Goal: Task Accomplishment & Management: Complete application form

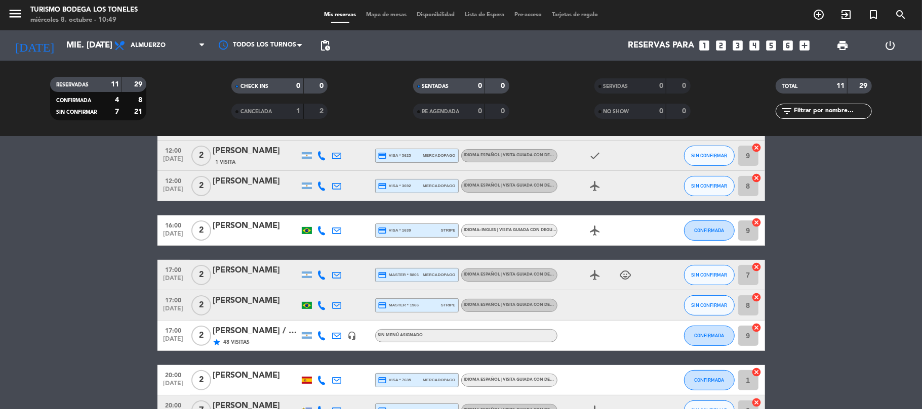
scroll to position [215, 0]
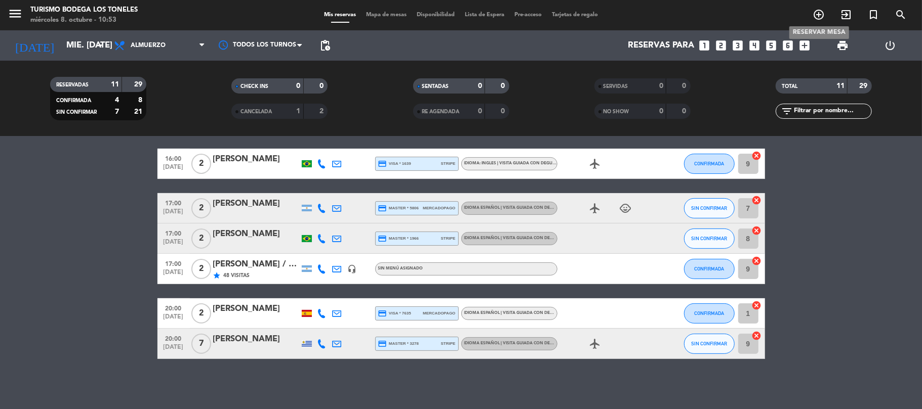
click at [818, 20] on icon "add_circle_outline" at bounding box center [818, 15] width 12 height 12
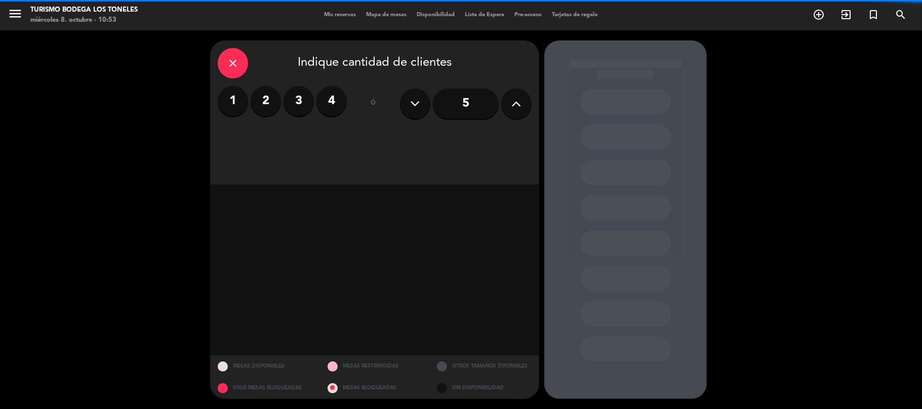
click at [267, 102] on label "2" at bounding box center [266, 101] width 30 height 30
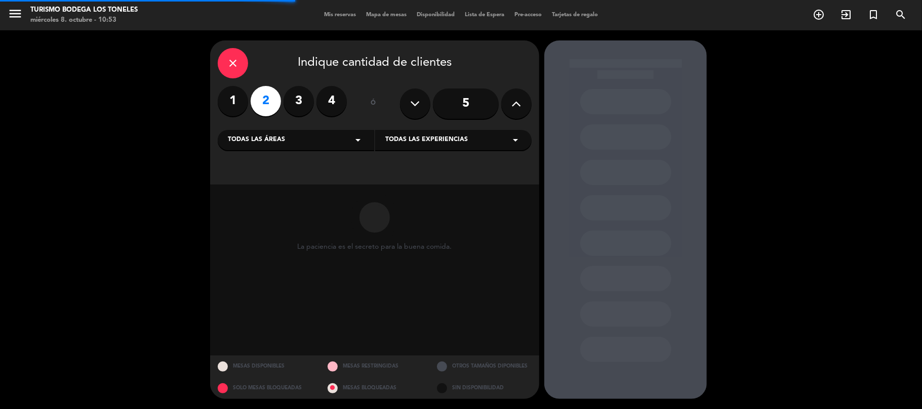
click at [324, 143] on div "Todas las áreas arrow_drop_down" at bounding box center [296, 140] width 156 height 20
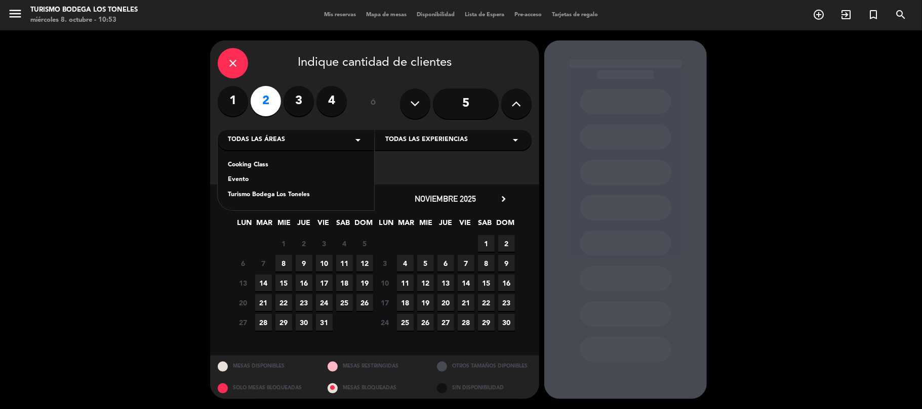
click at [295, 196] on div "Turismo Bodega Los Toneles" at bounding box center [296, 195] width 136 height 10
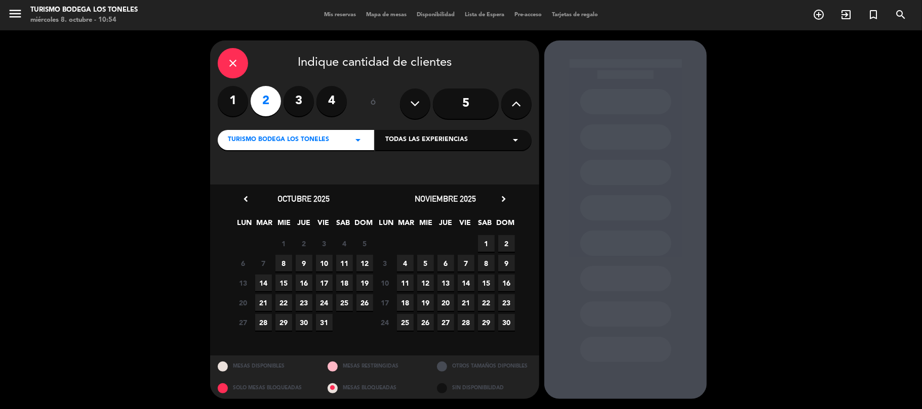
click at [290, 264] on span "8" at bounding box center [283, 263] width 17 height 17
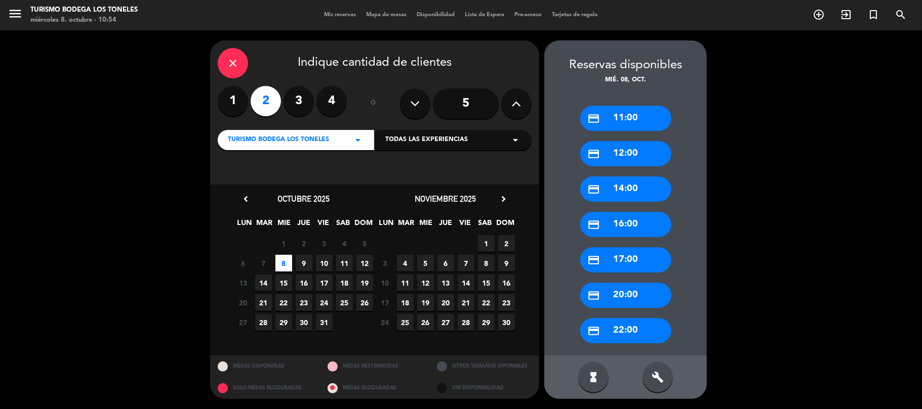
click at [628, 117] on div "credit_card 11:00" at bounding box center [625, 118] width 91 height 25
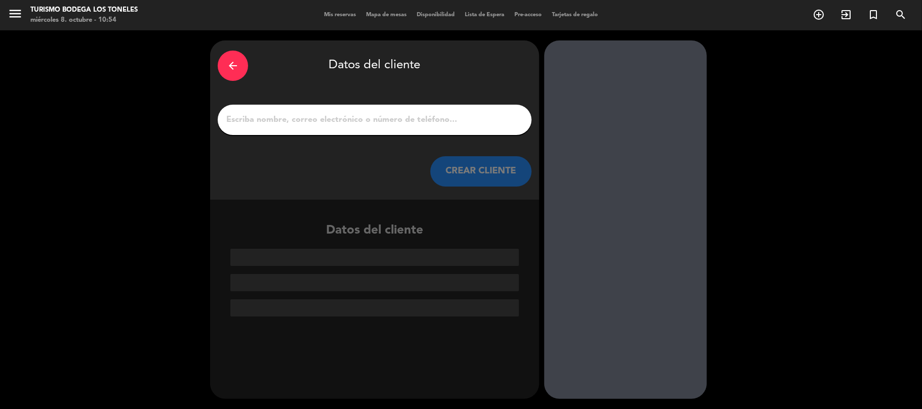
click at [374, 118] on input "1" at bounding box center [374, 120] width 299 height 14
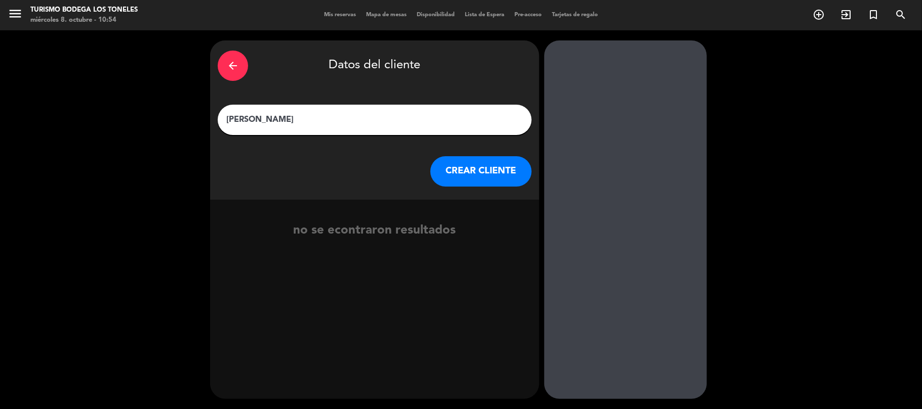
type input "[PERSON_NAME]"
click at [476, 174] on button "CREAR CLIENTE" at bounding box center [480, 171] width 101 height 30
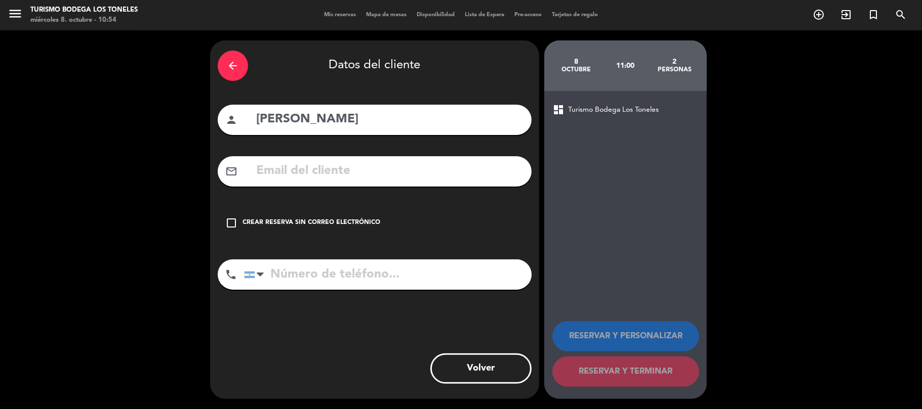
click at [229, 219] on icon "check_box_outline_blank" at bounding box center [231, 223] width 12 height 12
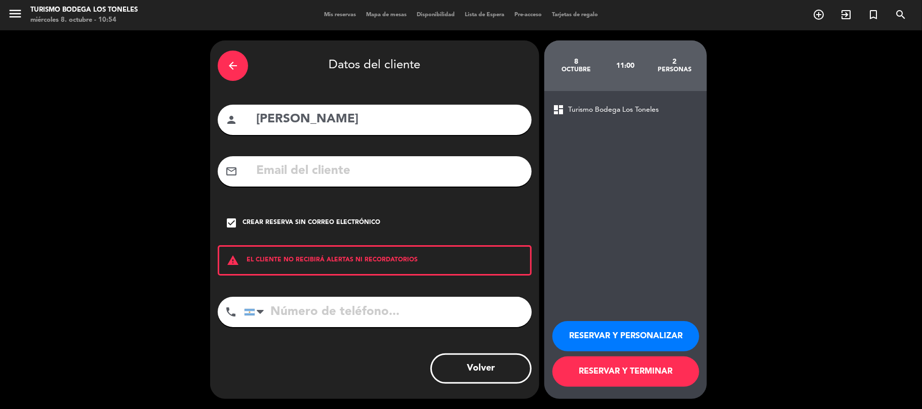
click at [332, 308] on input "tel" at bounding box center [387, 312] width 287 height 30
type input "1135758964"
click at [689, 373] on button "RESERVAR Y TERMINAR" at bounding box center [625, 372] width 147 height 30
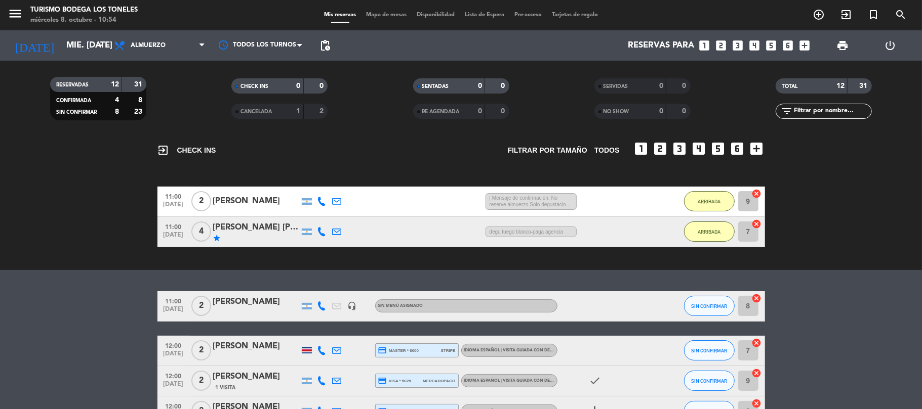
scroll to position [67, 0]
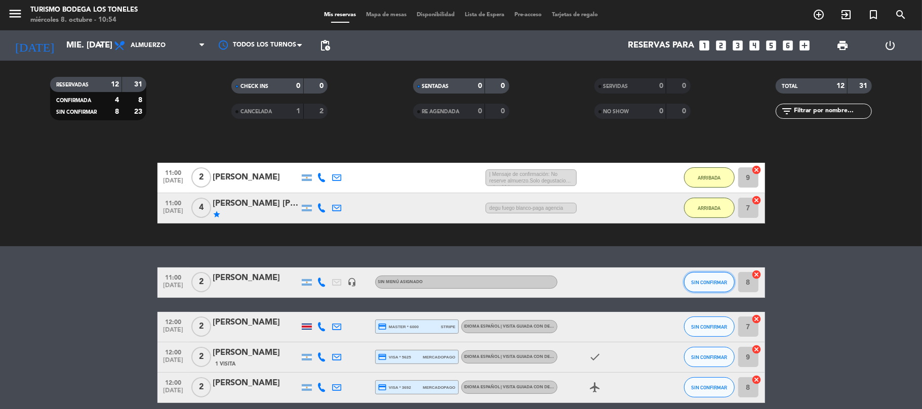
click at [706, 286] on button "SIN CONFIRMAR" at bounding box center [709, 282] width 51 height 20
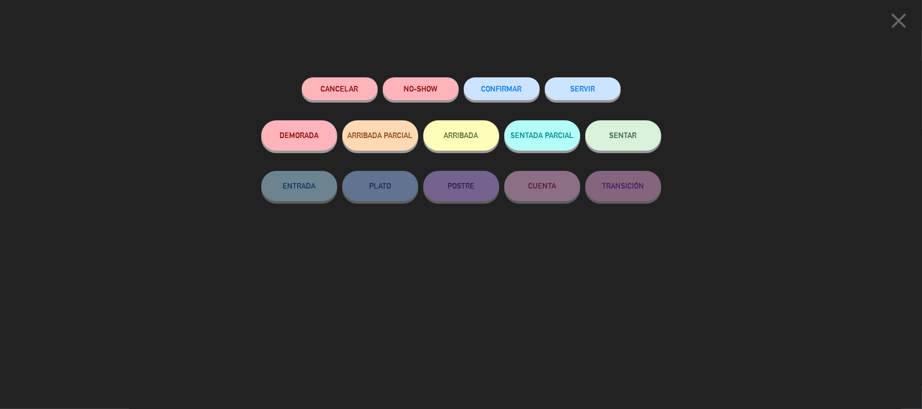
click at [450, 137] on button "ARRIBADA" at bounding box center [461, 135] width 76 height 30
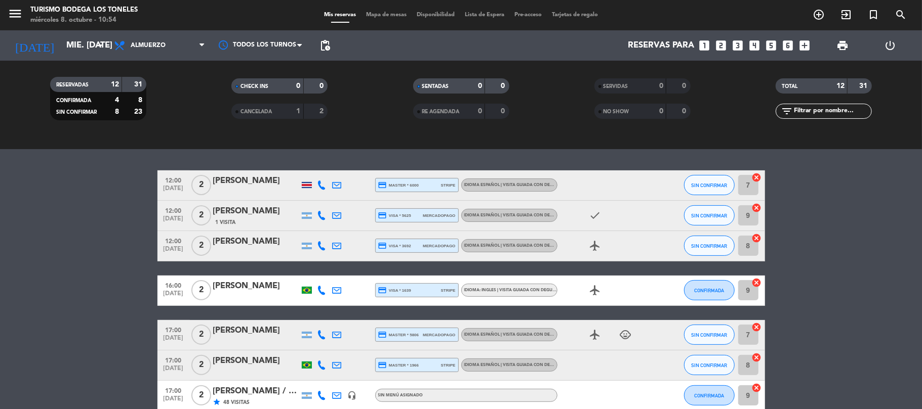
scroll to position [202, 0]
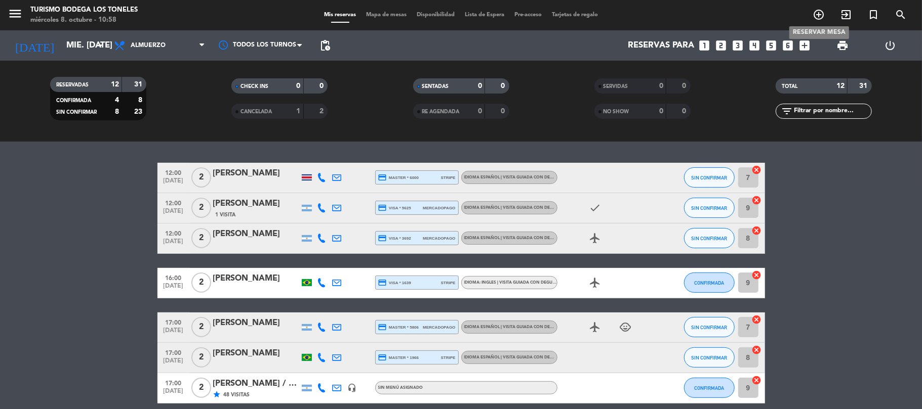
click at [818, 8] on span "add_circle_outline" at bounding box center [818, 14] width 27 height 17
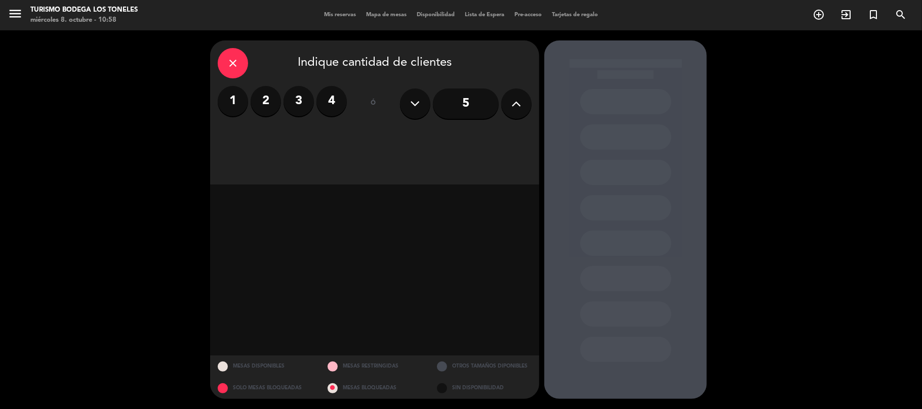
click at [265, 97] on label "2" at bounding box center [266, 101] width 30 height 30
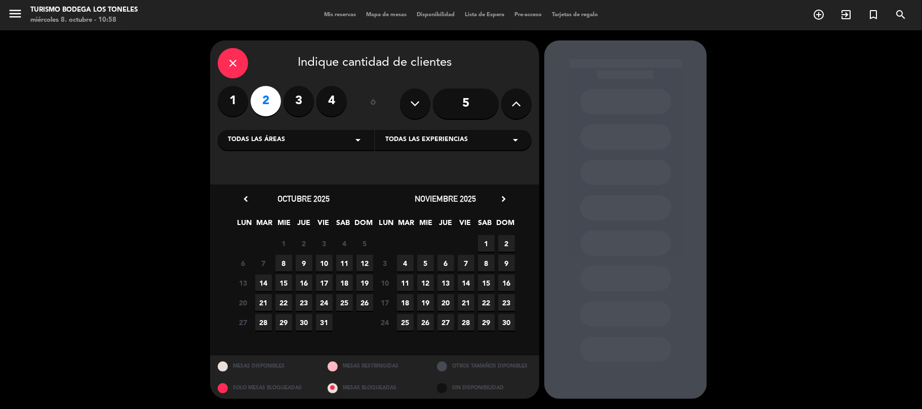
click at [331, 140] on div "Todas las áreas arrow_drop_down" at bounding box center [296, 140] width 156 height 20
click at [284, 191] on div "Turismo Bodega Los Toneles" at bounding box center [296, 195] width 136 height 10
click at [290, 263] on span "8" at bounding box center [283, 263] width 17 height 17
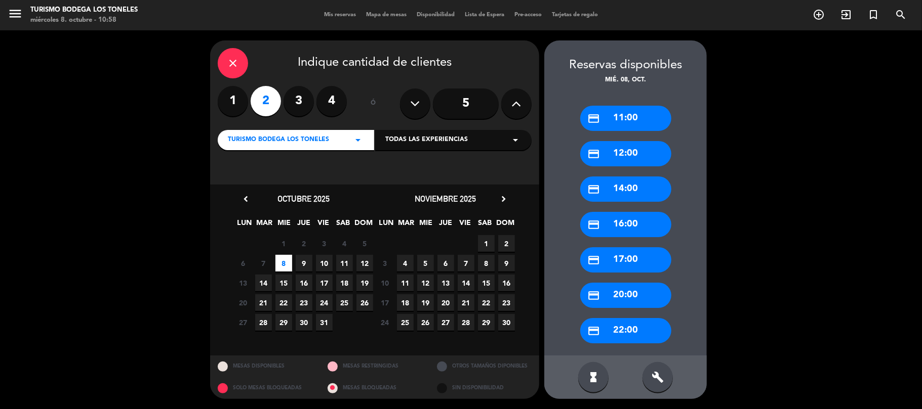
click at [622, 114] on div "credit_card 11:00" at bounding box center [625, 118] width 91 height 25
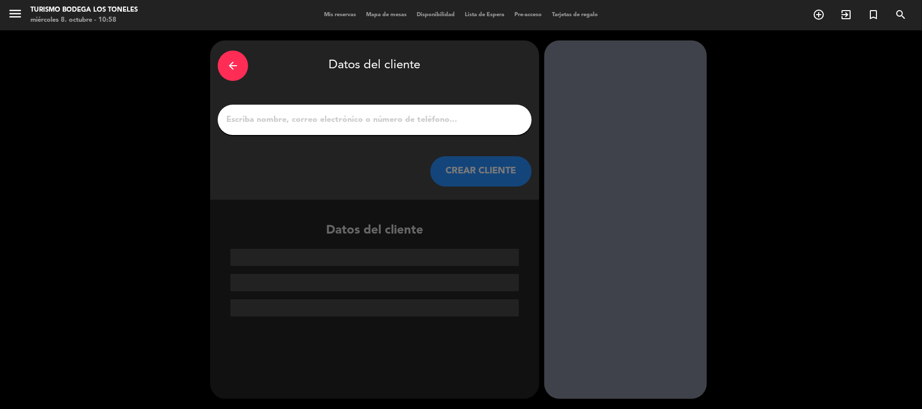
click at [428, 122] on input "1" at bounding box center [374, 120] width 299 height 14
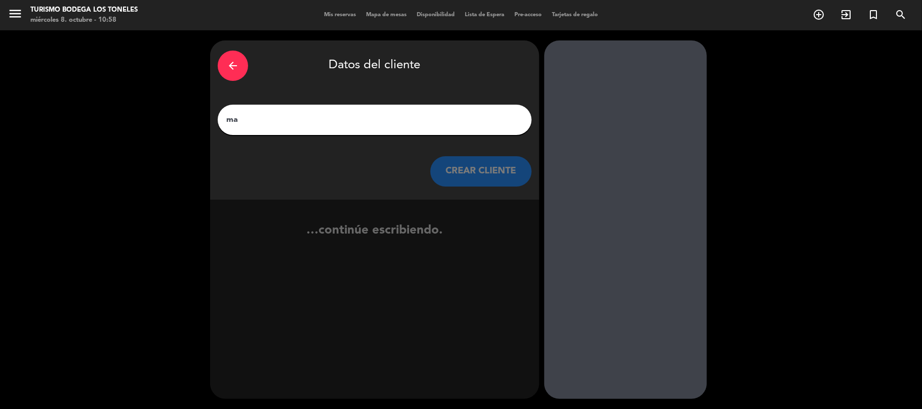
type input "m"
type input "MARCONI [PERSON_NAME]"
click at [470, 159] on button "CREAR CLIENTE" at bounding box center [480, 171] width 101 height 30
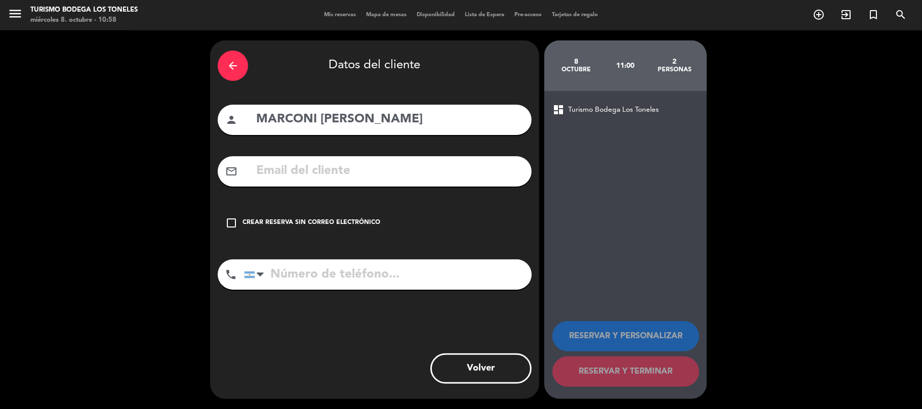
click at [229, 225] on icon "check_box_outline_blank" at bounding box center [231, 223] width 12 height 12
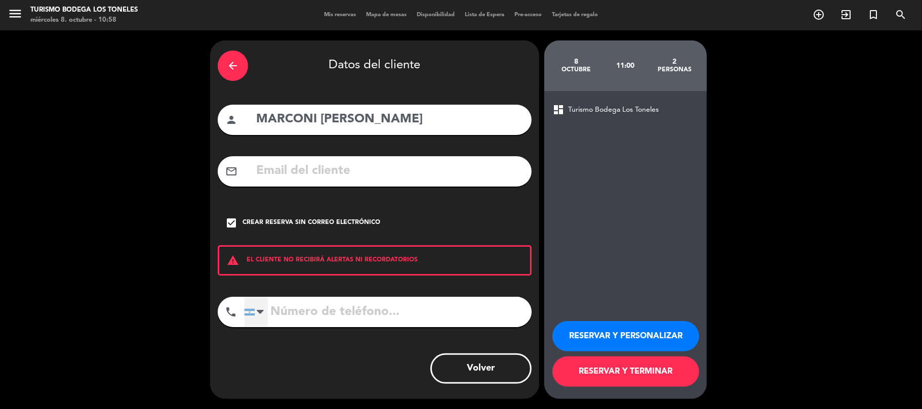
click at [258, 313] on div at bounding box center [260, 312] width 7 height 12
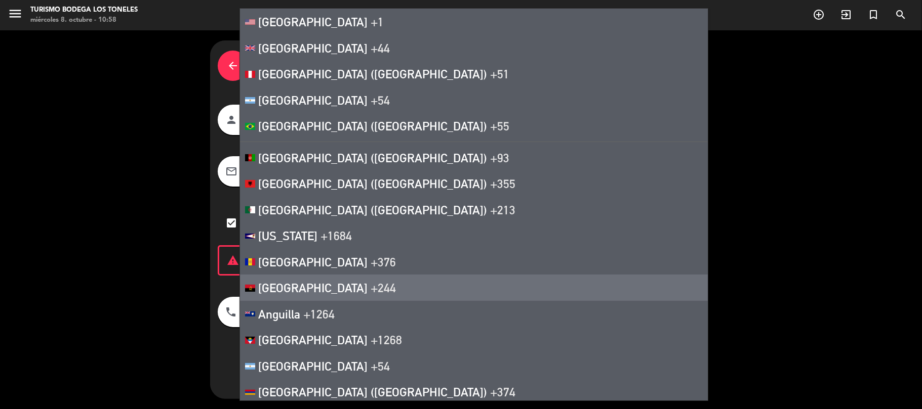
scroll to position [657, 0]
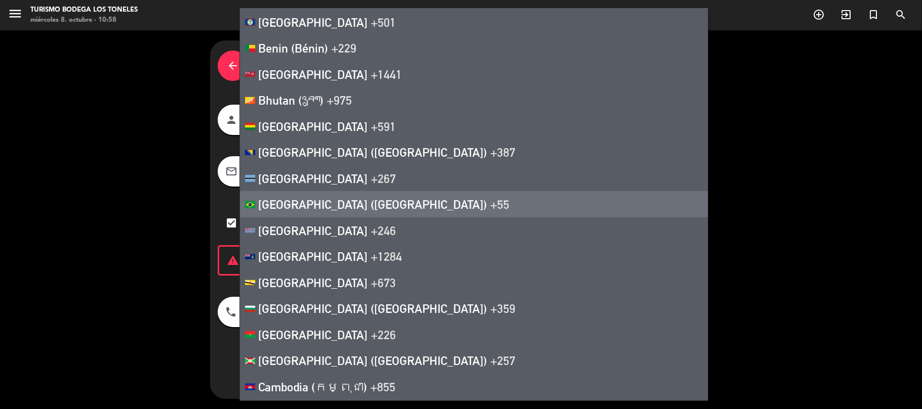
click at [310, 215] on li "[GEOGRAPHIC_DATA] ([GEOGRAPHIC_DATA]) +55" at bounding box center [474, 204] width 468 height 26
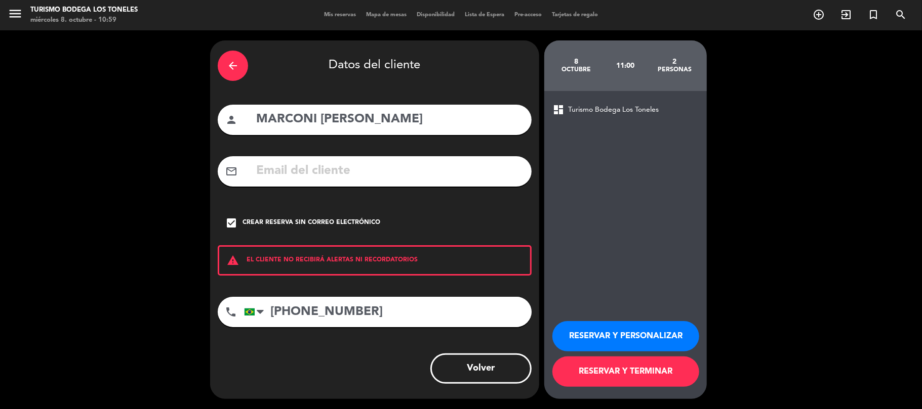
type input "[PHONE_NUMBER]"
click at [615, 369] on button "RESERVAR Y TERMINAR" at bounding box center [625, 372] width 147 height 30
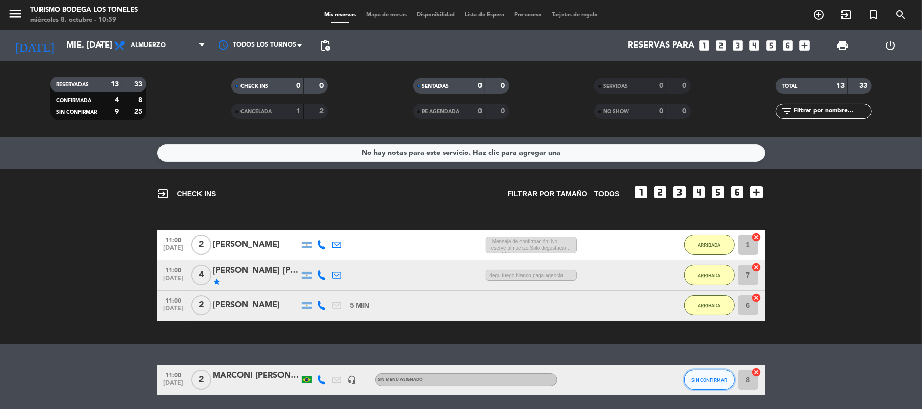
click at [709, 381] on span "SIN CONFIRMAR" at bounding box center [709, 381] width 36 height 6
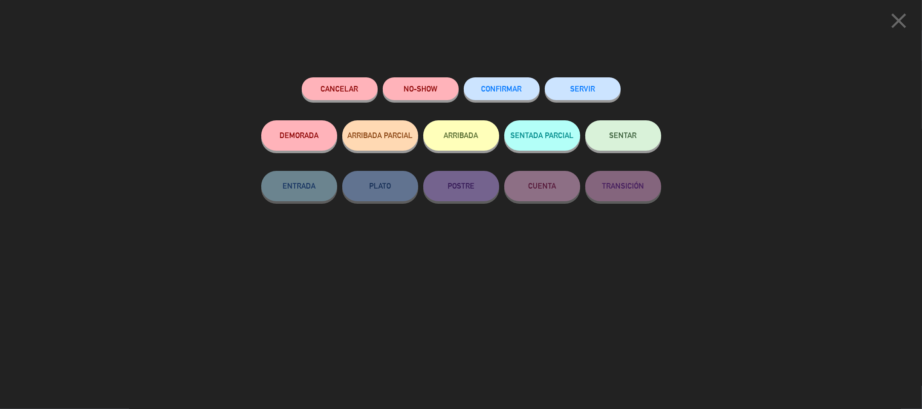
click at [492, 142] on button "ARRIBADA" at bounding box center [461, 135] width 76 height 30
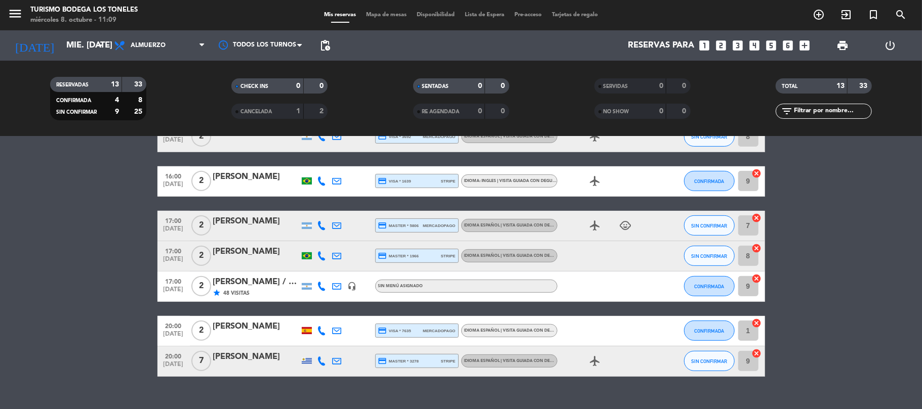
scroll to position [337, 0]
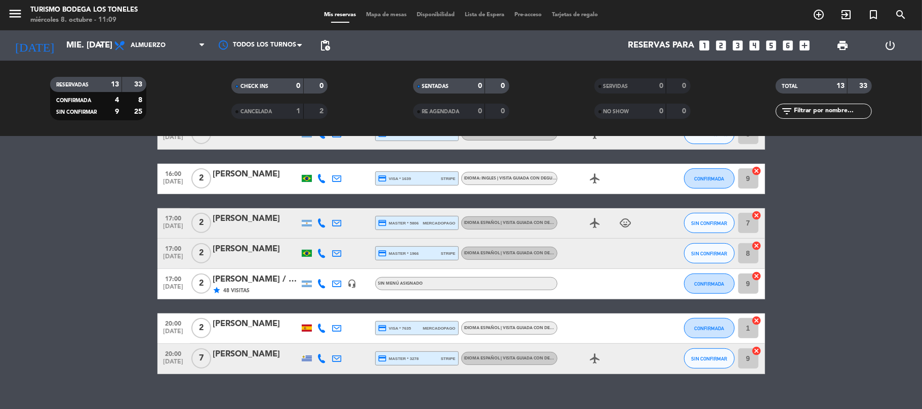
click at [274, 275] on div "[PERSON_NAME] / Winecamp" at bounding box center [256, 279] width 86 height 13
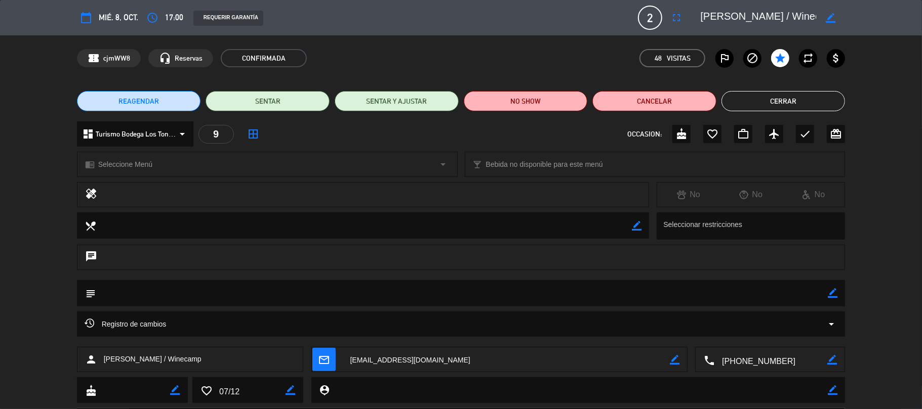
click at [796, 106] on button "Cerrar" at bounding box center [783, 101] width 124 height 20
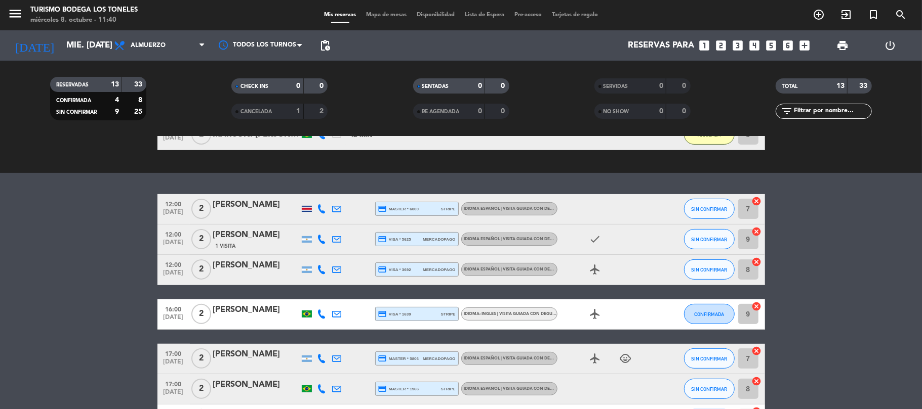
scroll to position [202, 0]
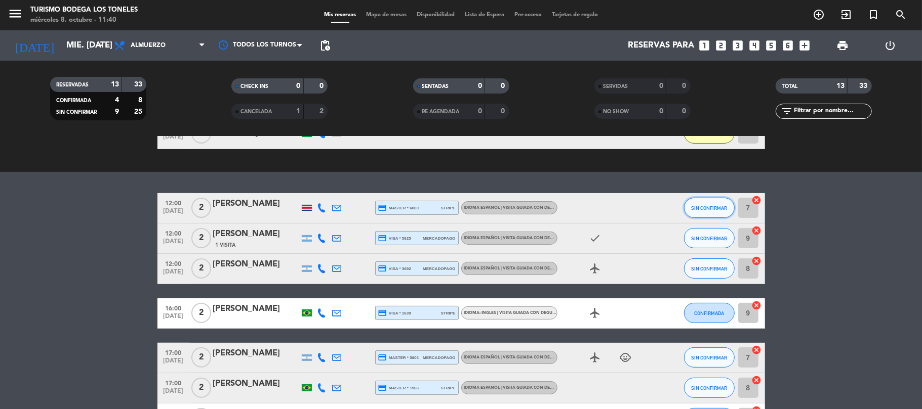
click at [709, 207] on span "SIN CONFIRMAR" at bounding box center [709, 208] width 36 height 6
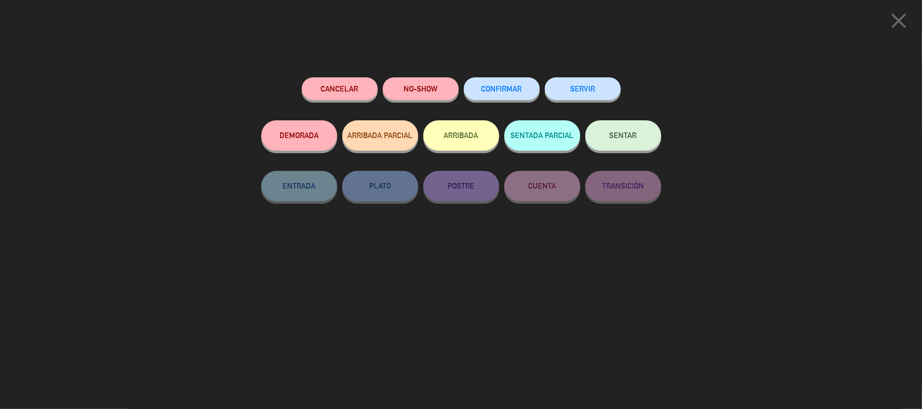
click at [456, 142] on button "ARRIBADA" at bounding box center [461, 135] width 76 height 30
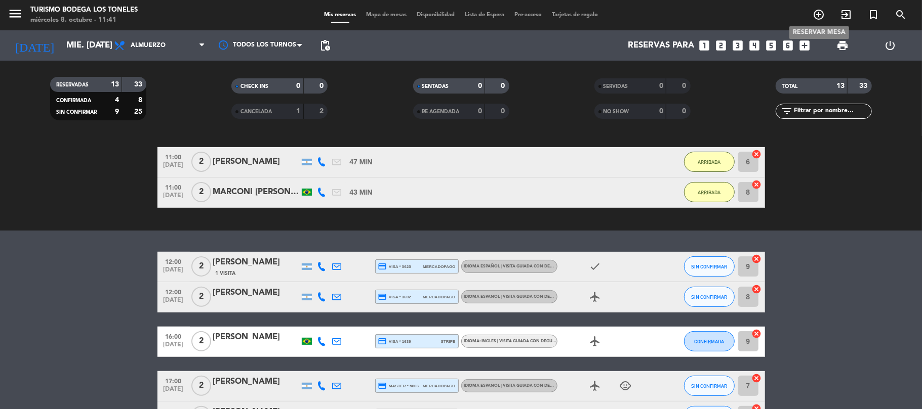
click at [816, 15] on icon "add_circle_outline" at bounding box center [818, 15] width 12 height 12
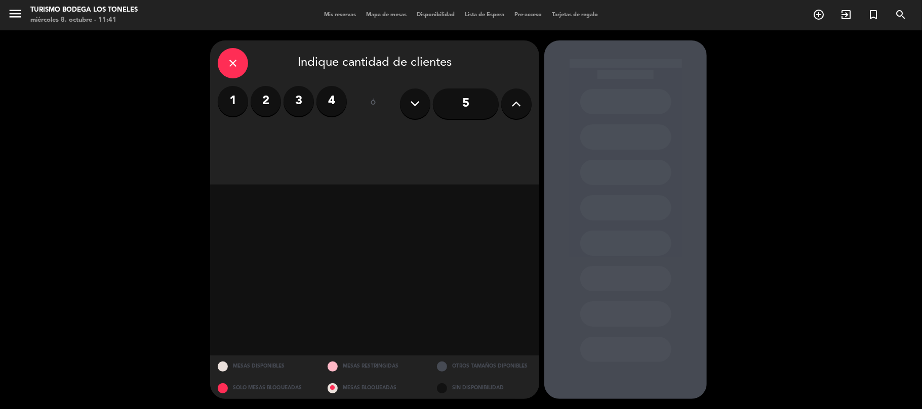
click at [223, 58] on div "close" at bounding box center [233, 63] width 30 height 30
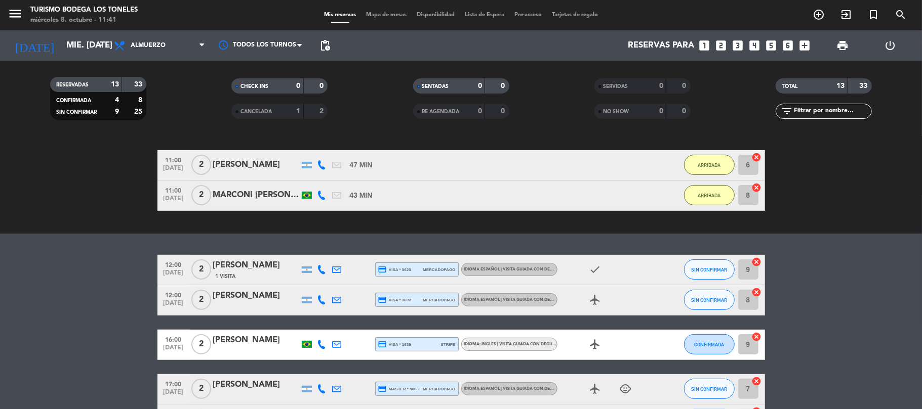
scroll to position [202, 0]
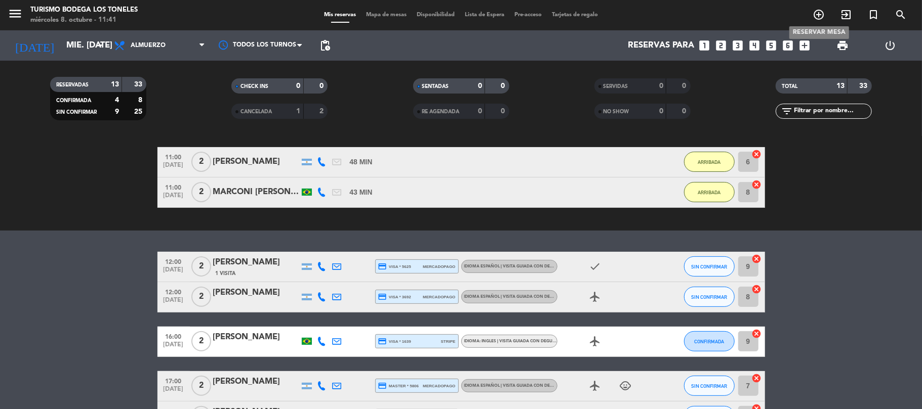
click at [815, 19] on icon "add_circle_outline" at bounding box center [818, 15] width 12 height 12
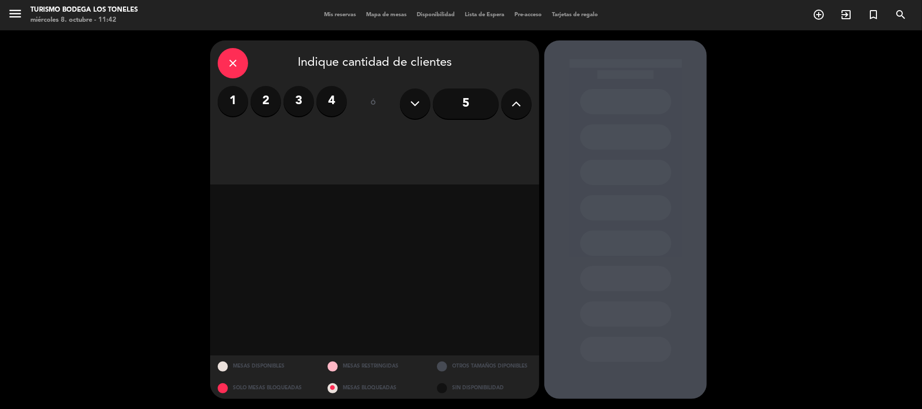
click at [260, 102] on label "2" at bounding box center [266, 101] width 30 height 30
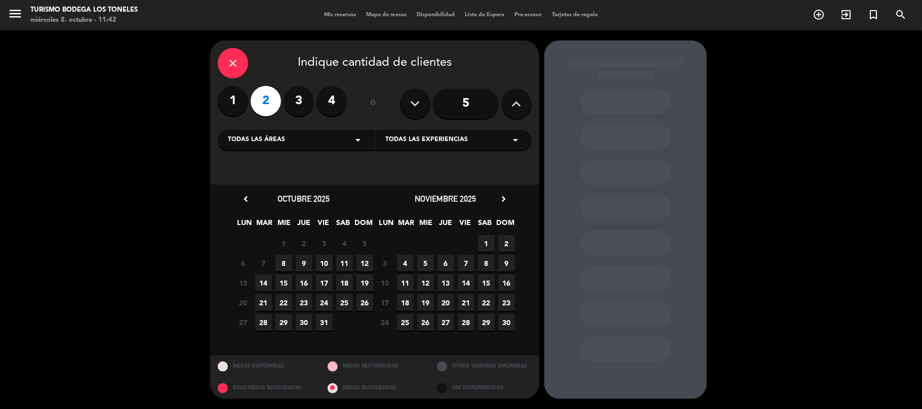
click at [301, 140] on div "Todas las áreas arrow_drop_down" at bounding box center [296, 140] width 156 height 20
click at [290, 192] on div "Turismo Bodega Los Toneles" at bounding box center [296, 195] width 136 height 10
click at [282, 262] on span "8" at bounding box center [283, 263] width 17 height 17
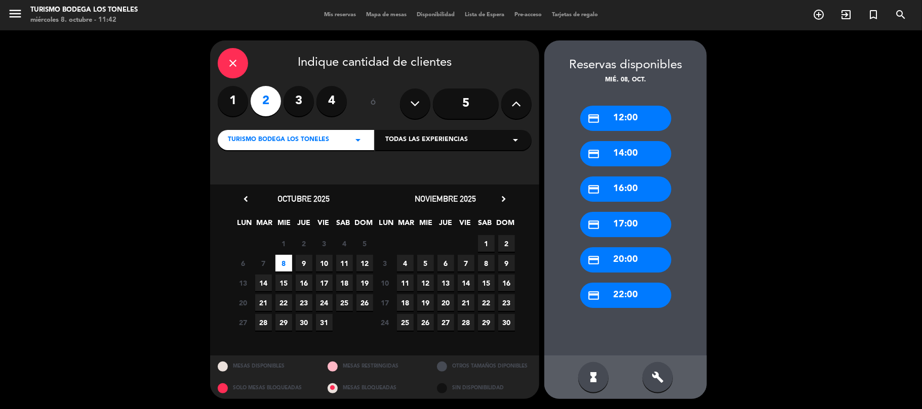
click at [632, 117] on div "credit_card 12:00" at bounding box center [625, 118] width 91 height 25
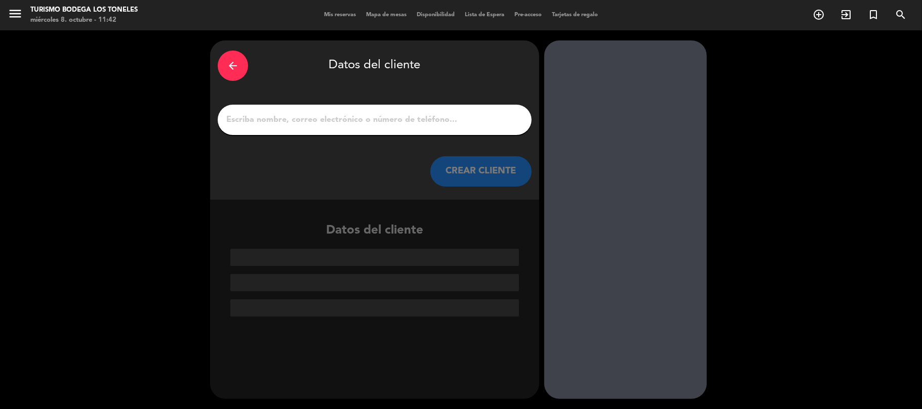
click at [322, 116] on input "1" at bounding box center [374, 120] width 299 height 14
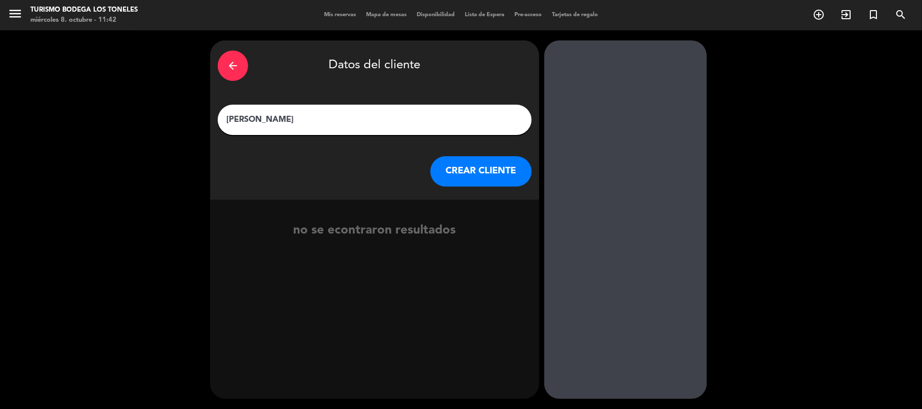
type input "[PERSON_NAME]"
click at [473, 175] on button "CREAR CLIENTE" at bounding box center [480, 171] width 101 height 30
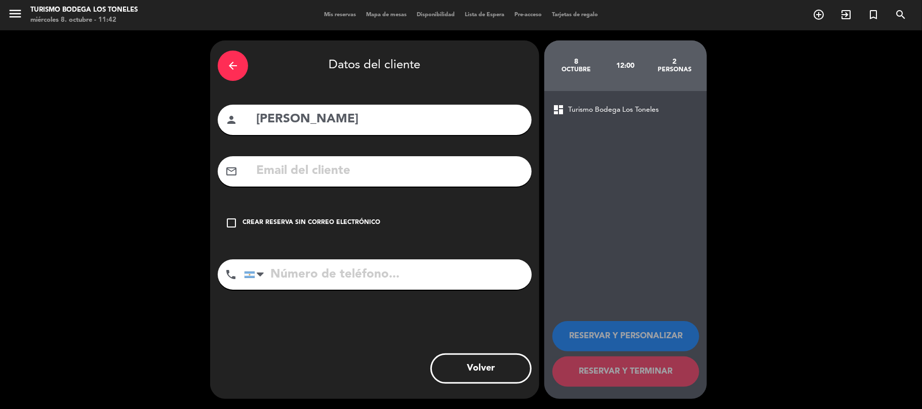
click at [239, 226] on div "check_box_outline_blank Crear reserva sin correo electrónico" at bounding box center [375, 223] width 314 height 30
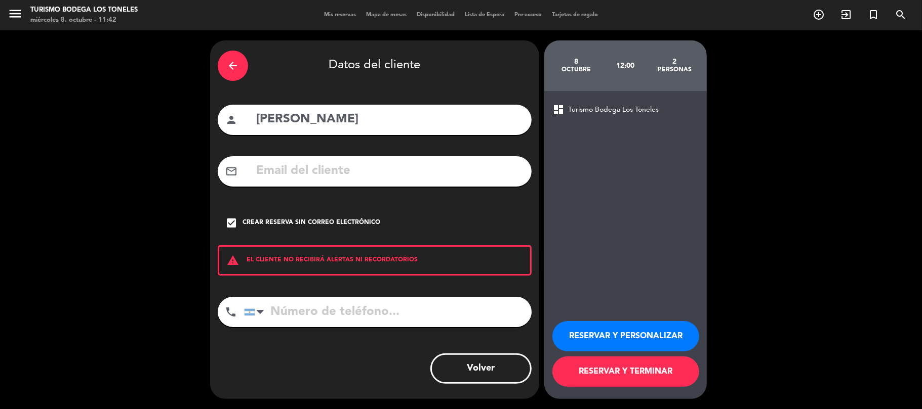
click at [292, 308] on input "tel" at bounding box center [387, 312] width 287 height 30
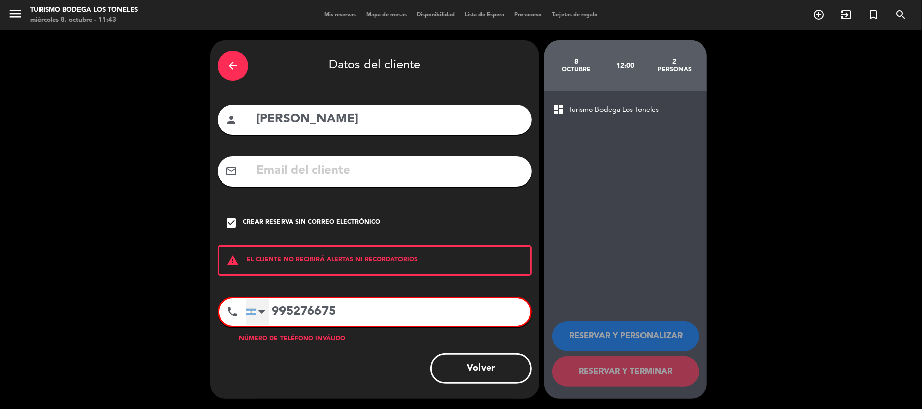
type input "995276675"
click at [263, 313] on div at bounding box center [261, 312] width 7 height 12
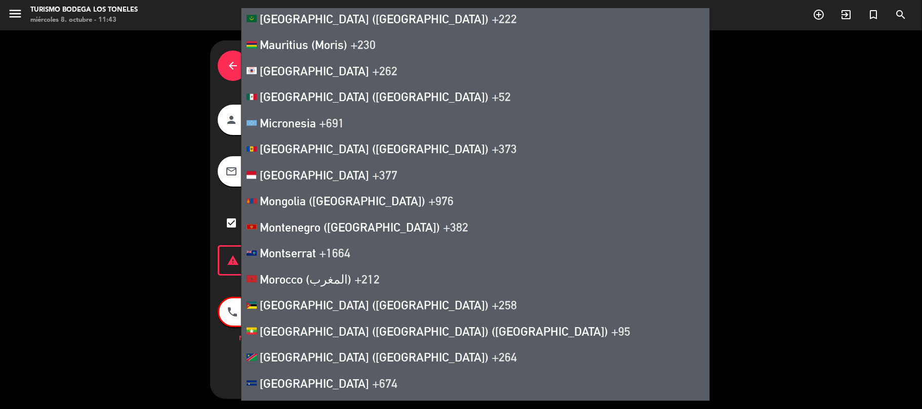
scroll to position [3644, 0]
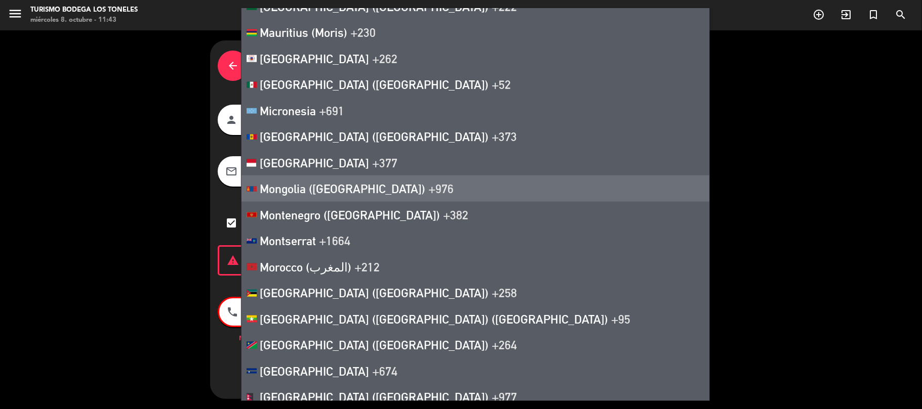
click at [695, 195] on div "dashboard Turismo Bodega Los Toneles RESERVAR Y PERSONALIZAR RESERVAR Y TERMINAR" at bounding box center [625, 245] width 162 height 308
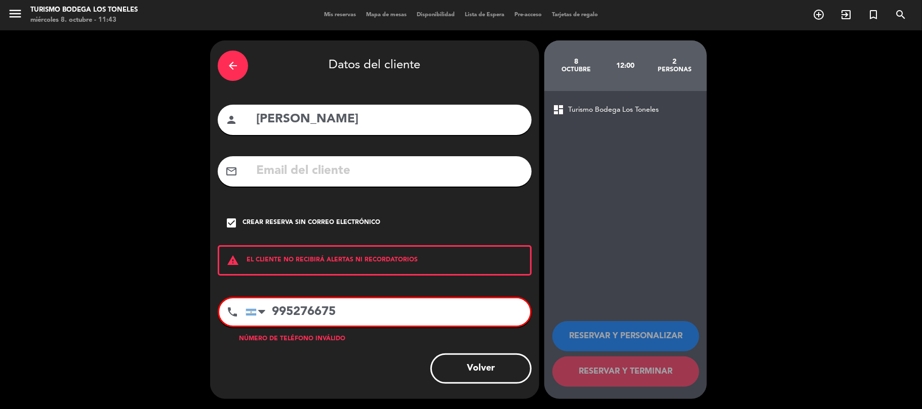
drag, startPoint x: 365, startPoint y: 313, endPoint x: 7, endPoint y: 268, distance: 361.1
click at [7, 268] on div "arrow_back Datos del cliente person [PERSON_NAME] mail_outline check_box Crear …" at bounding box center [461, 219] width 922 height 379
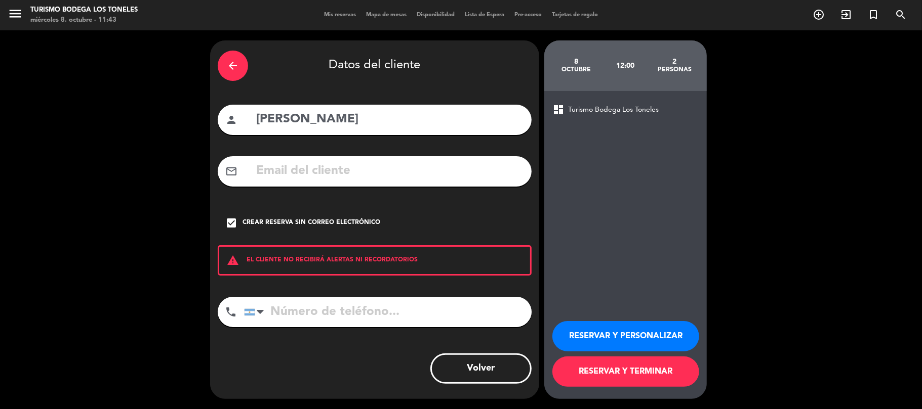
click at [622, 367] on button "RESERVAR Y TERMINAR" at bounding box center [625, 372] width 147 height 30
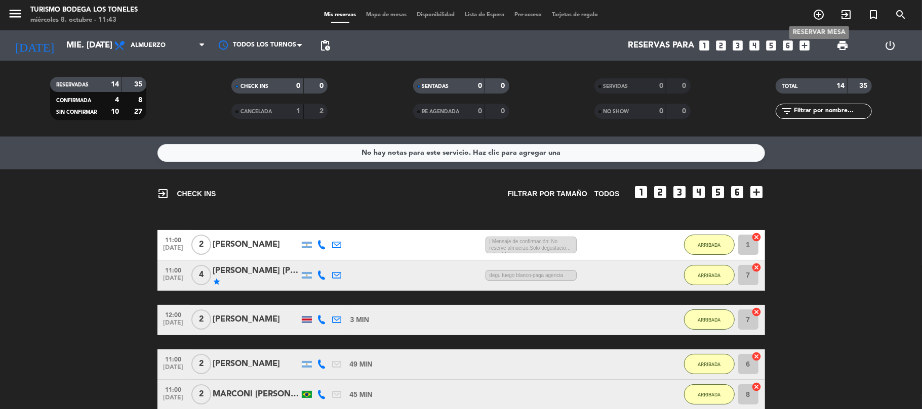
click at [816, 13] on icon "add_circle_outline" at bounding box center [818, 15] width 12 height 12
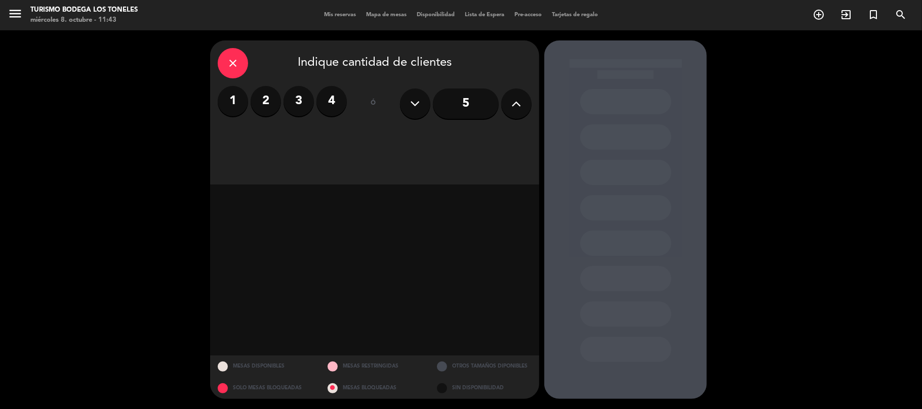
click at [261, 103] on label "2" at bounding box center [266, 101] width 30 height 30
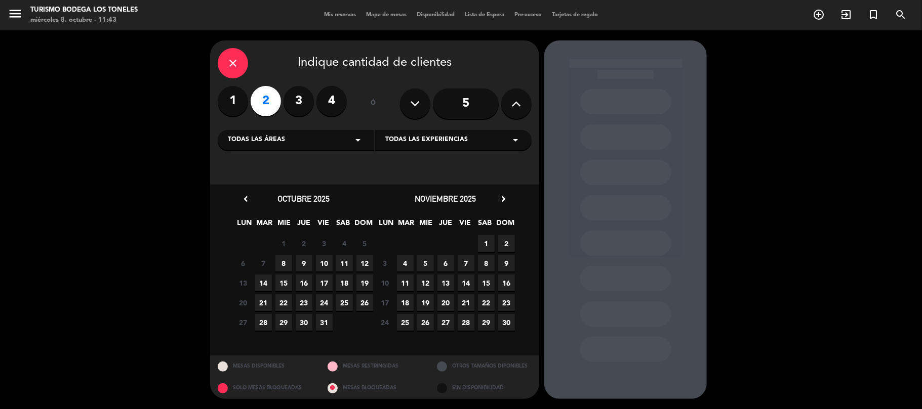
click at [286, 148] on div "Todas las áreas arrow_drop_down" at bounding box center [296, 140] width 156 height 20
click at [269, 191] on div "Turismo Bodega Los Toneles" at bounding box center [296, 195] width 136 height 10
click at [285, 264] on span "8" at bounding box center [283, 263] width 17 height 17
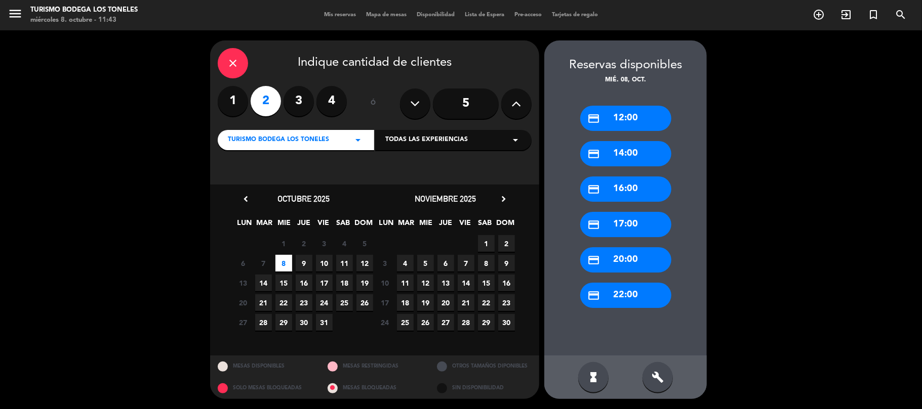
click at [646, 110] on div "credit_card 12:00" at bounding box center [625, 118] width 91 height 25
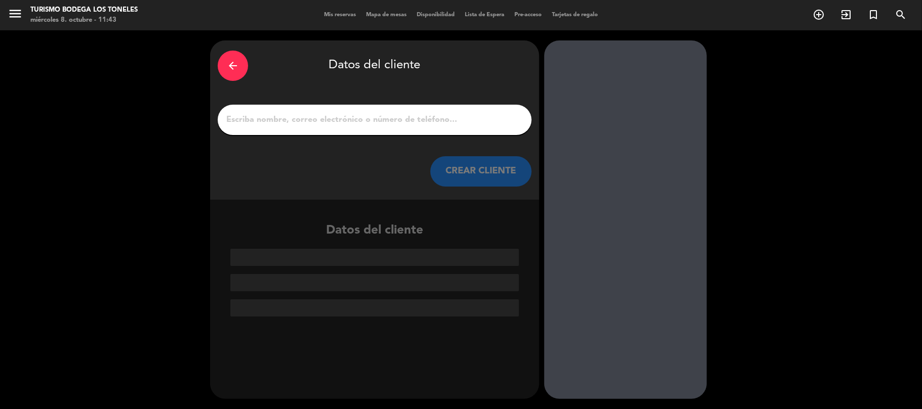
click at [302, 126] on input "1" at bounding box center [374, 120] width 299 height 14
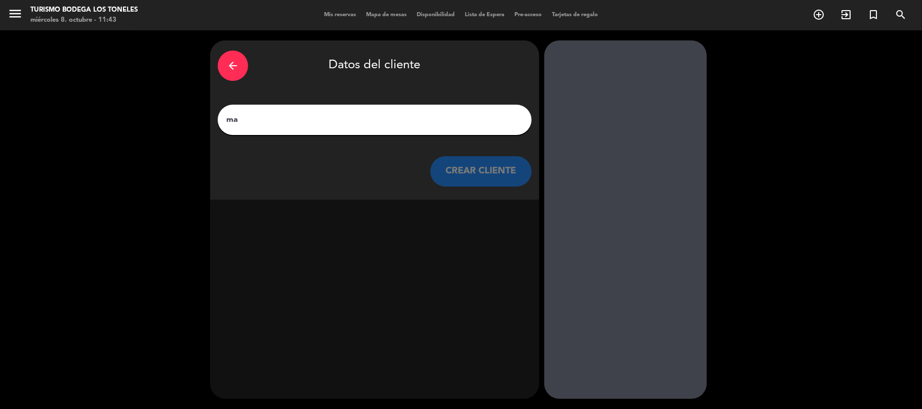
type input "m"
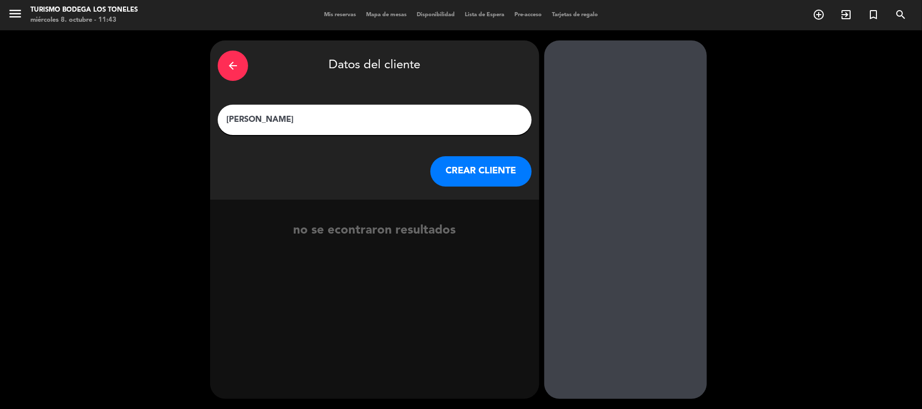
type input "[PERSON_NAME]"
click at [487, 178] on button "CREAR CLIENTE" at bounding box center [480, 171] width 101 height 30
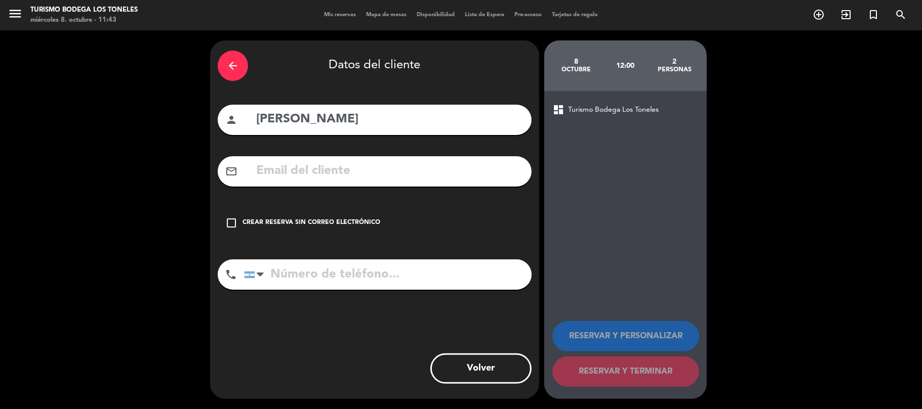
click at [233, 224] on icon "check_box_outline_blank" at bounding box center [231, 223] width 12 height 12
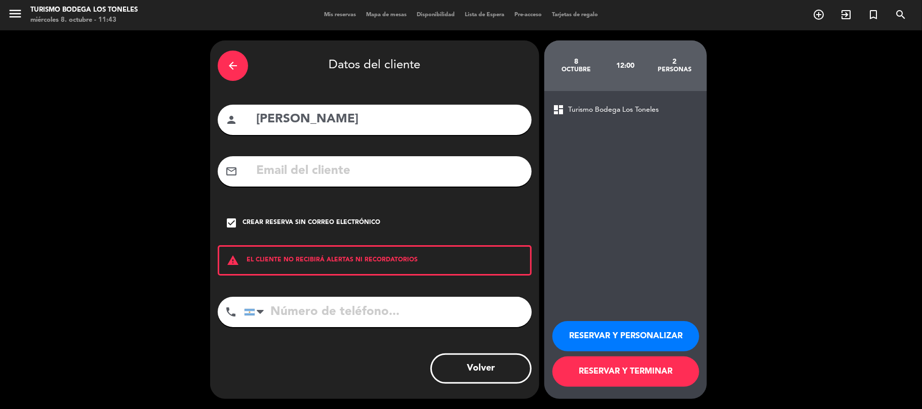
click at [281, 314] on input "tel" at bounding box center [387, 312] width 287 height 30
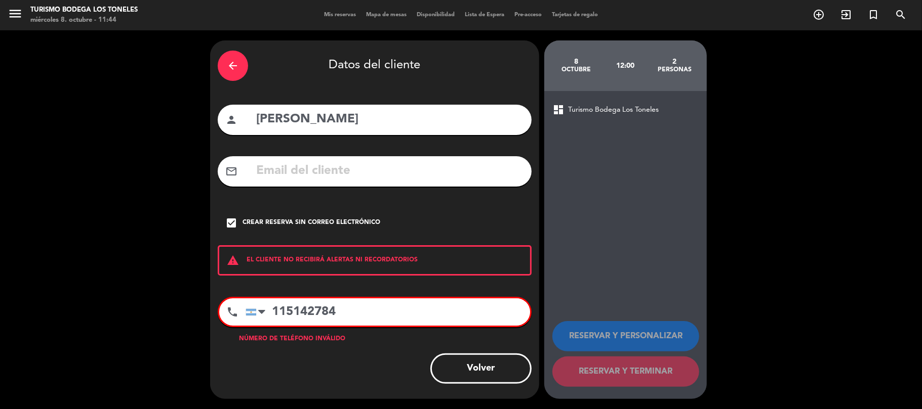
click at [290, 307] on input "115142784" at bounding box center [387, 312] width 284 height 27
type input "115142784"
click at [252, 309] on div at bounding box center [251, 312] width 10 height 7
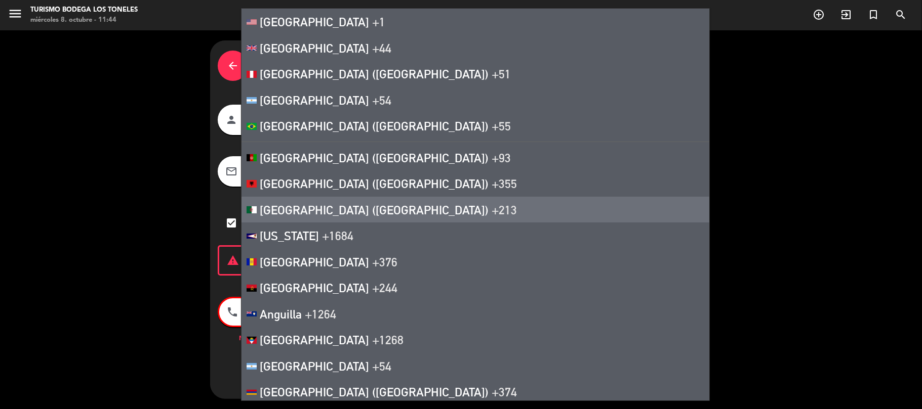
click at [650, 245] on div "dashboard Turismo Bodega Los Toneles RESERVAR Y PERSONALIZAR RESERVAR Y TERMINAR" at bounding box center [625, 245] width 162 height 308
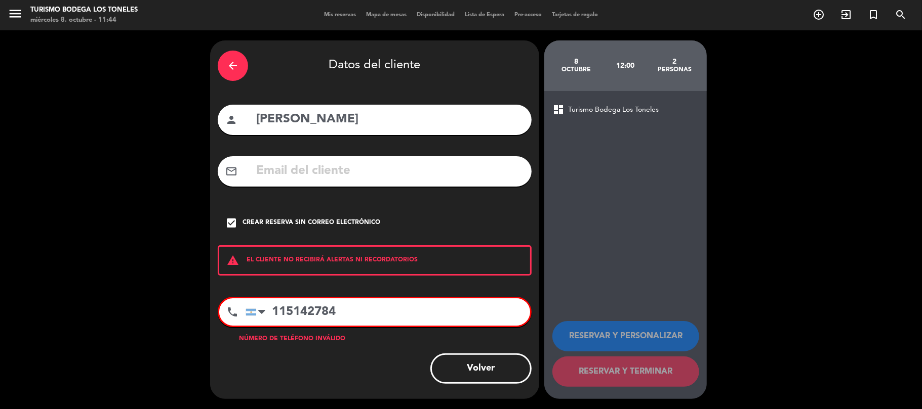
drag, startPoint x: 349, startPoint y: 308, endPoint x: 0, endPoint y: 291, distance: 349.2
click at [0, 291] on div "arrow_back Datos del cliente person [PERSON_NAME] mail_outline check_box Crear …" at bounding box center [461, 219] width 922 height 379
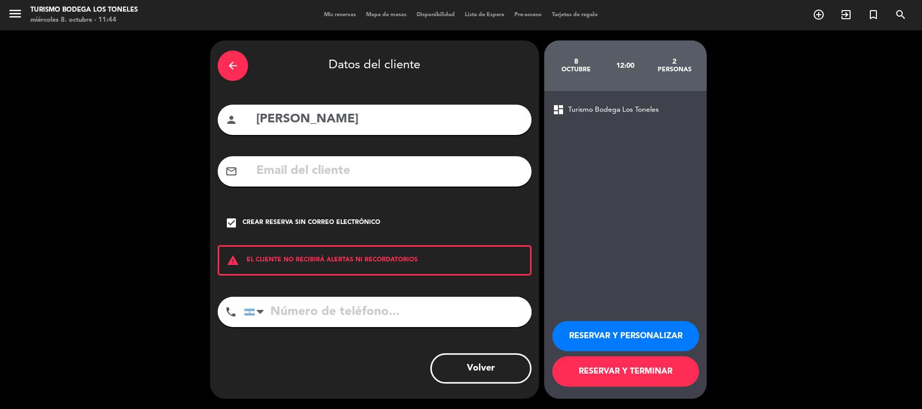
click at [634, 374] on button "RESERVAR Y TERMINAR" at bounding box center [625, 372] width 147 height 30
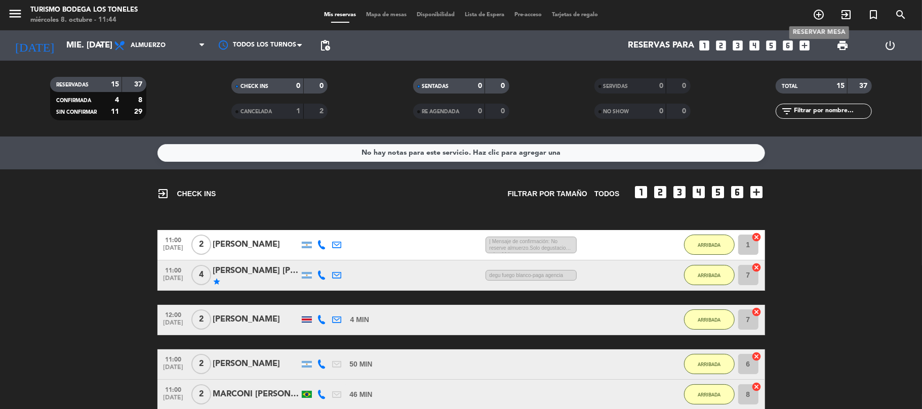
click at [816, 15] on icon "add_circle_outline" at bounding box center [818, 15] width 12 height 12
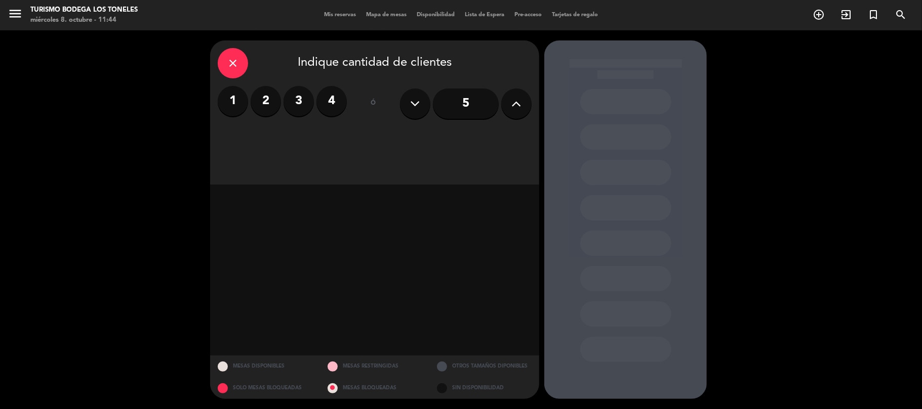
click at [304, 101] on label "3" at bounding box center [298, 101] width 30 height 30
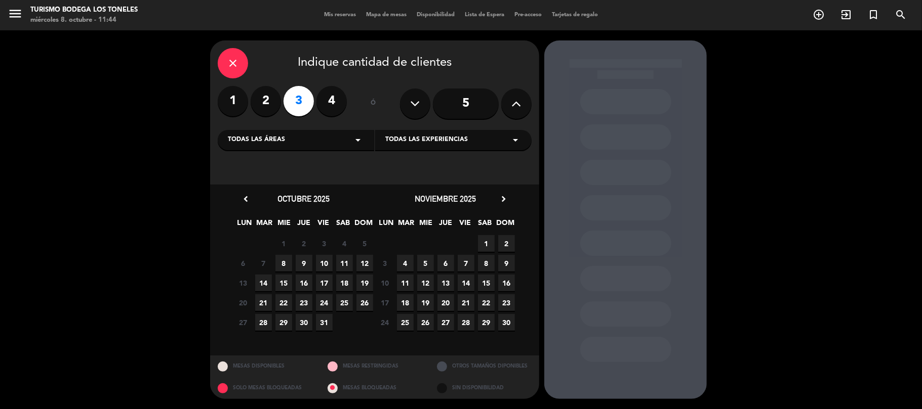
click at [372, 140] on div "Todas las áreas arrow_drop_down" at bounding box center [296, 140] width 156 height 20
click at [301, 194] on div "Turismo Bodega Los Toneles" at bounding box center [296, 195] width 136 height 10
click at [283, 261] on span "8" at bounding box center [283, 263] width 17 height 17
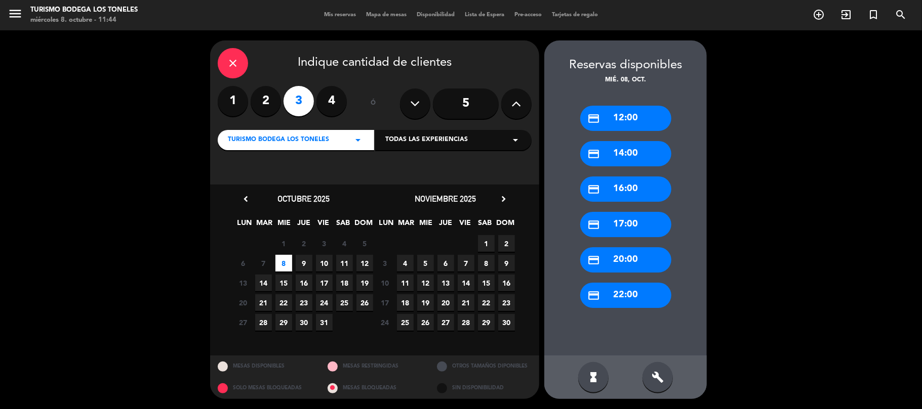
click at [632, 119] on div "credit_card 12:00" at bounding box center [625, 118] width 91 height 25
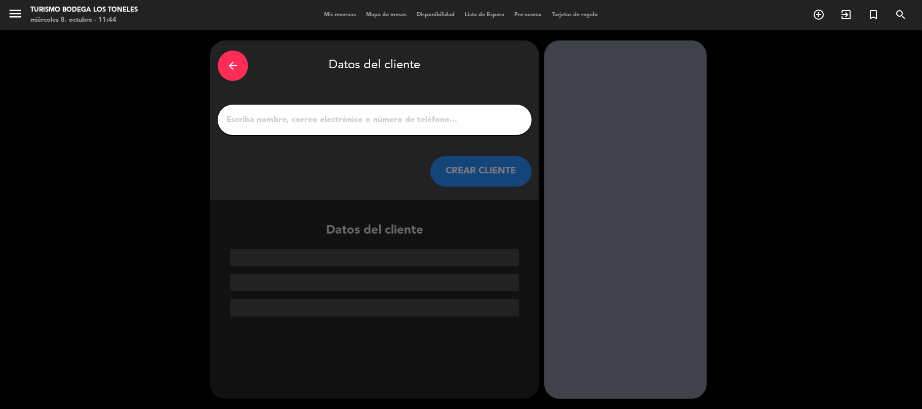
click at [406, 122] on input "1" at bounding box center [374, 120] width 299 height 14
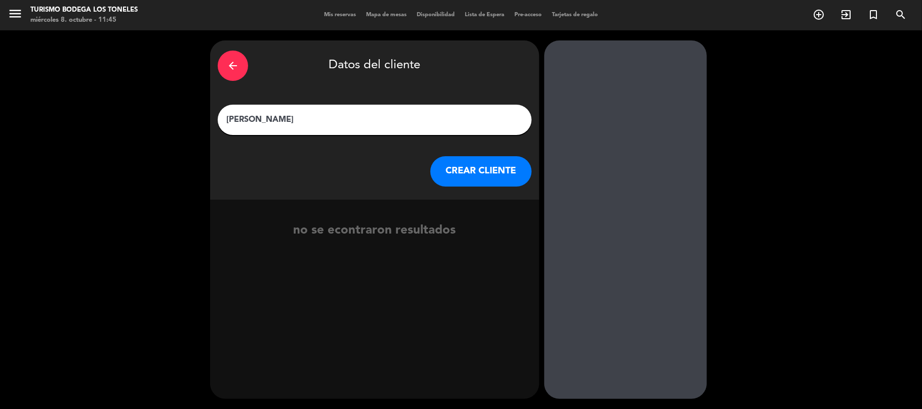
type input "[PERSON_NAME]"
click at [478, 168] on button "CREAR CLIENTE" at bounding box center [480, 171] width 101 height 30
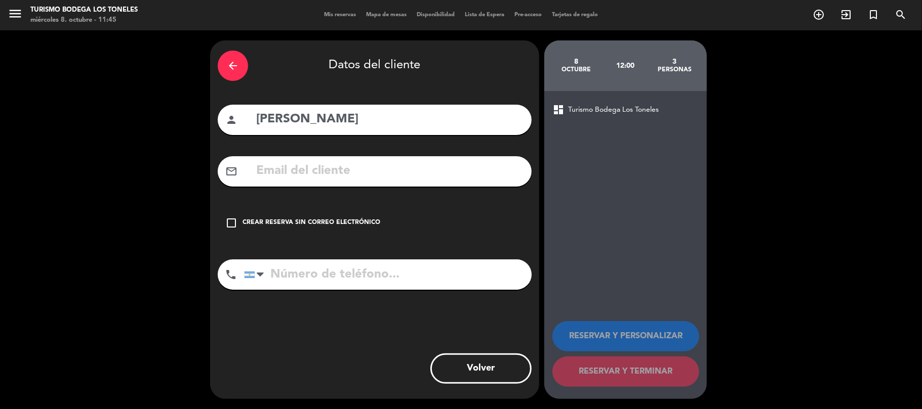
click at [256, 223] on div "Crear reserva sin correo electrónico" at bounding box center [311, 223] width 138 height 10
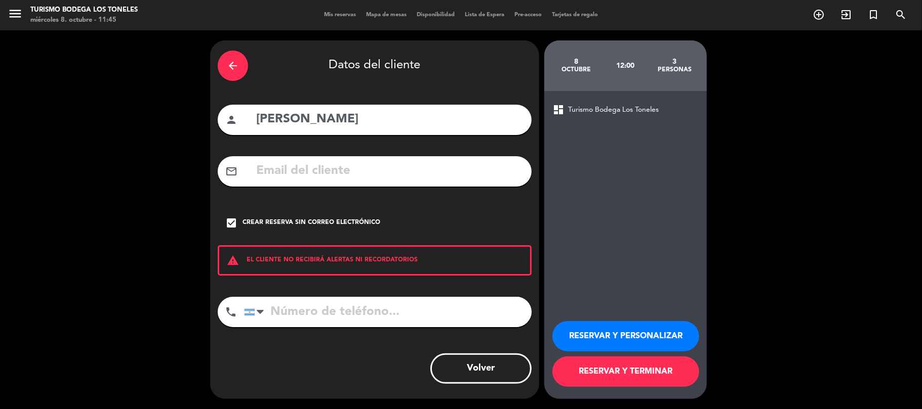
click at [616, 376] on button "RESERVAR Y TERMINAR" at bounding box center [625, 372] width 147 height 30
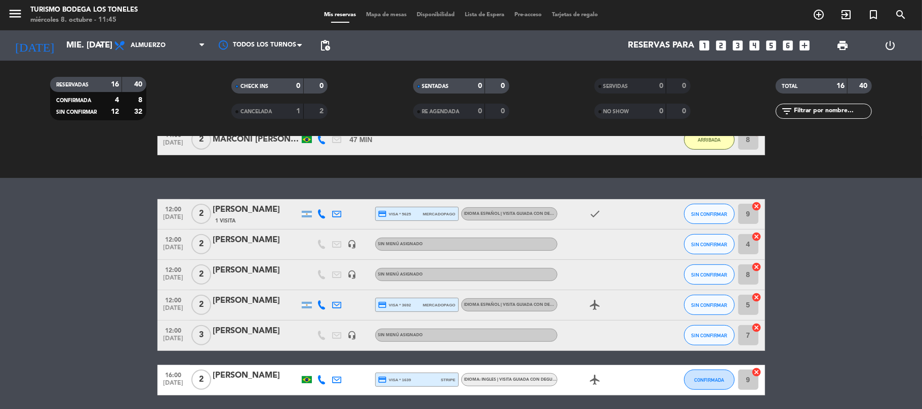
scroll to position [270, 0]
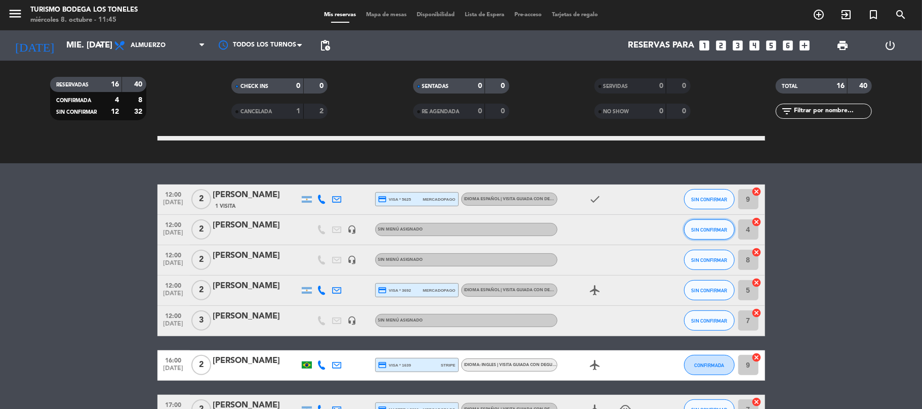
click at [695, 235] on button "SIN CONFIRMAR" at bounding box center [709, 230] width 51 height 20
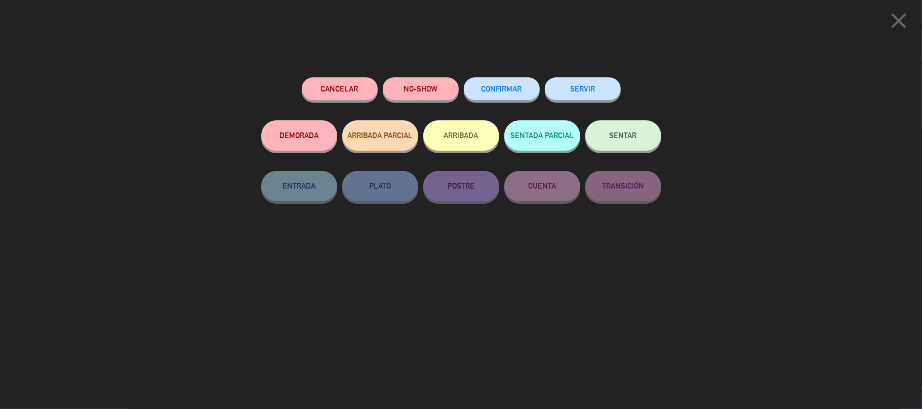
click at [455, 138] on button "ARRIBADA" at bounding box center [461, 135] width 76 height 30
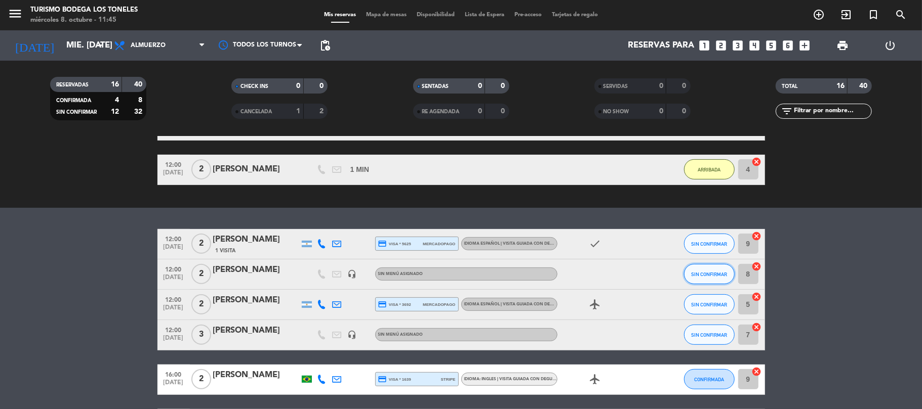
click at [707, 274] on span "SIN CONFIRMAR" at bounding box center [709, 275] width 36 height 6
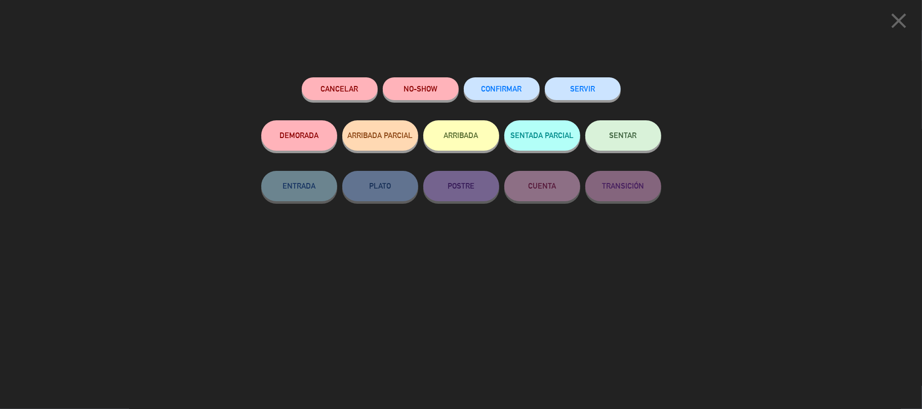
click at [476, 134] on button "ARRIBADA" at bounding box center [461, 135] width 76 height 30
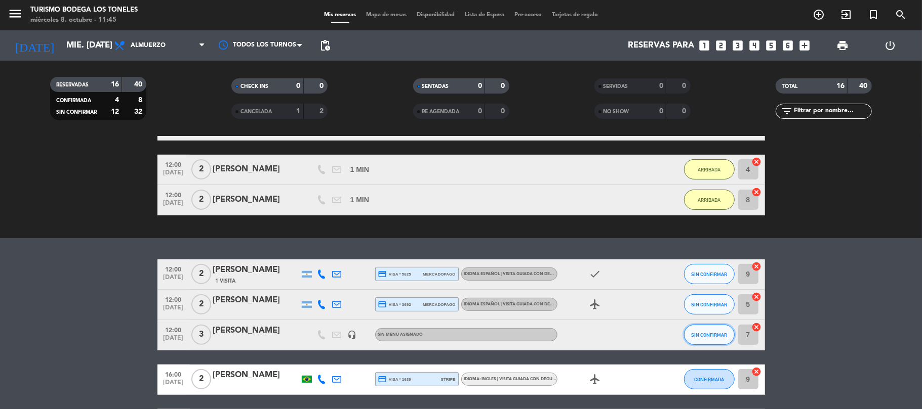
click at [702, 339] on button "SIN CONFIRMAR" at bounding box center [709, 335] width 51 height 20
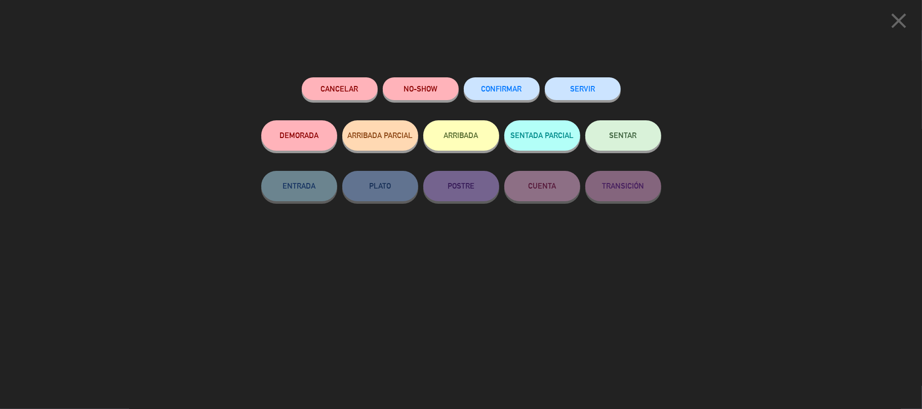
click at [452, 133] on button "ARRIBADA" at bounding box center [461, 135] width 76 height 30
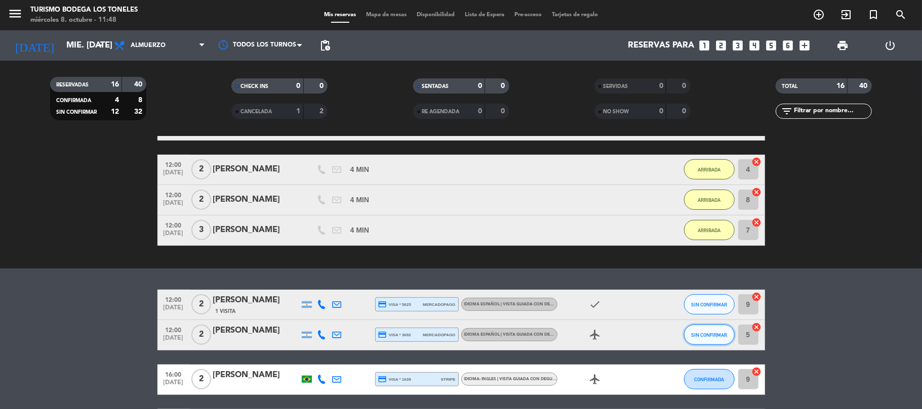
click at [701, 329] on button "SIN CONFIRMAR" at bounding box center [709, 335] width 51 height 20
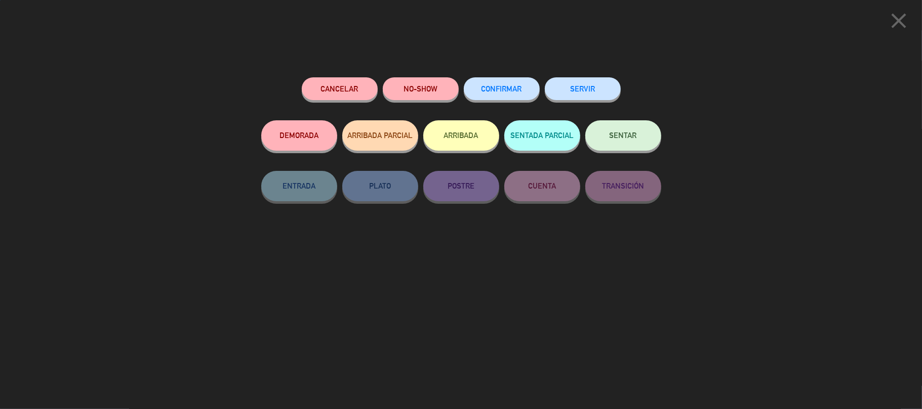
click at [456, 134] on button "ARRIBADA" at bounding box center [461, 135] width 76 height 30
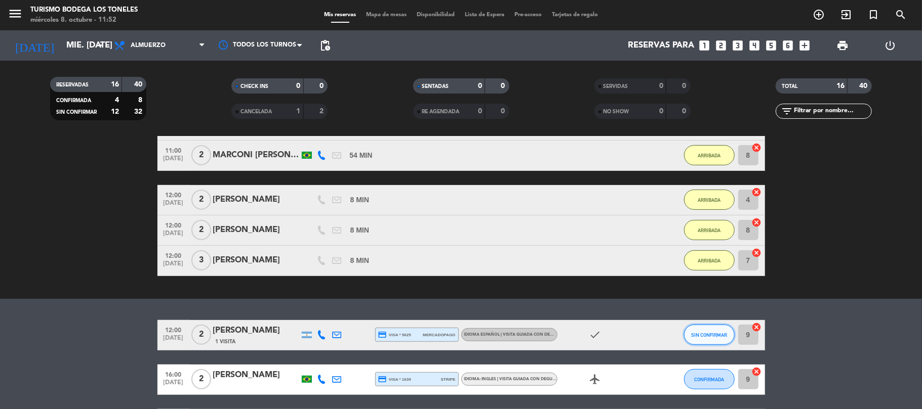
click at [711, 333] on span "SIN CONFIRMAR" at bounding box center [709, 336] width 36 height 6
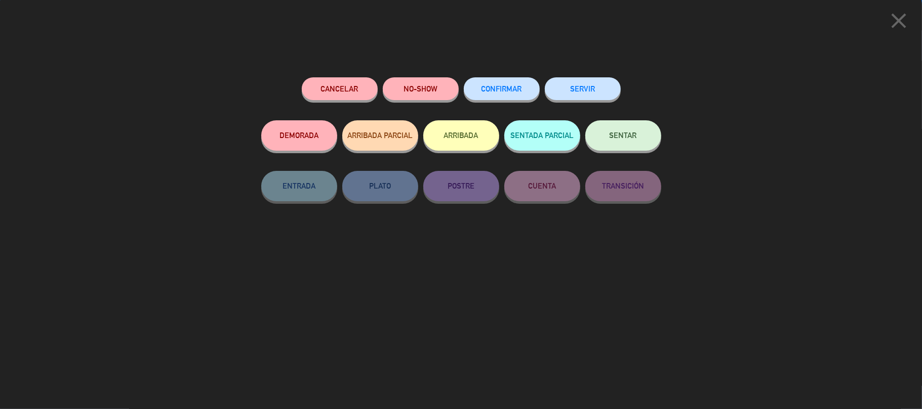
click at [453, 137] on button "ARRIBADA" at bounding box center [461, 135] width 76 height 30
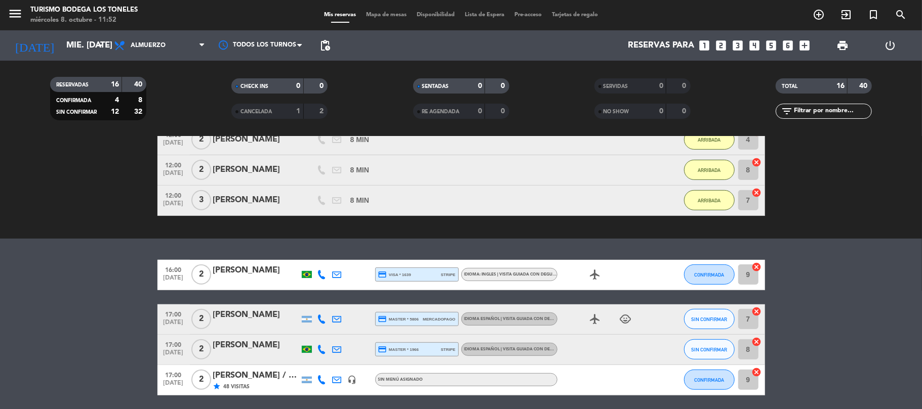
scroll to position [405, 0]
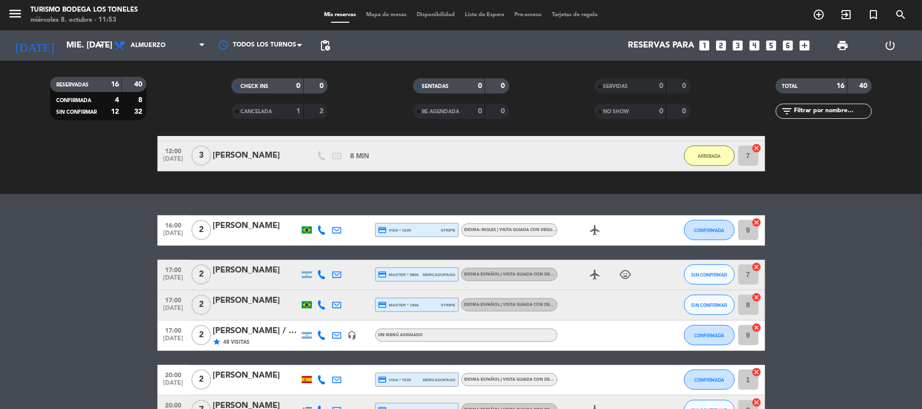
click at [646, 230] on div "airplanemode_active" at bounding box center [602, 231] width 91 height 30
click at [264, 227] on div "[PERSON_NAME]" at bounding box center [256, 226] width 86 height 13
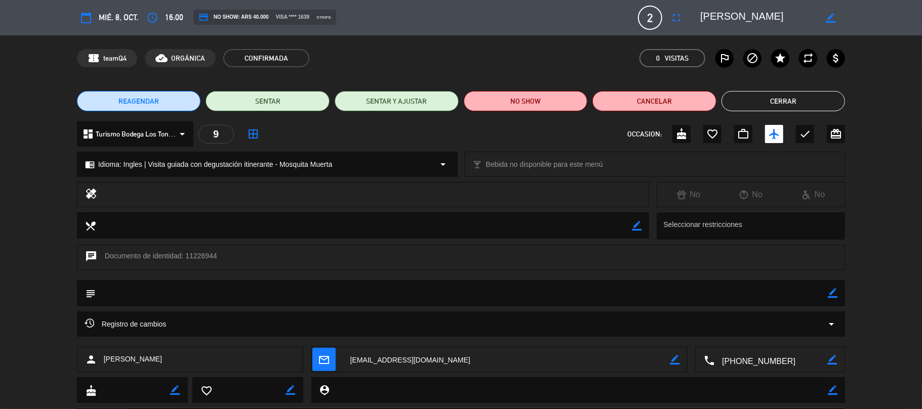
click at [784, 100] on button "Cerrar" at bounding box center [783, 101] width 124 height 20
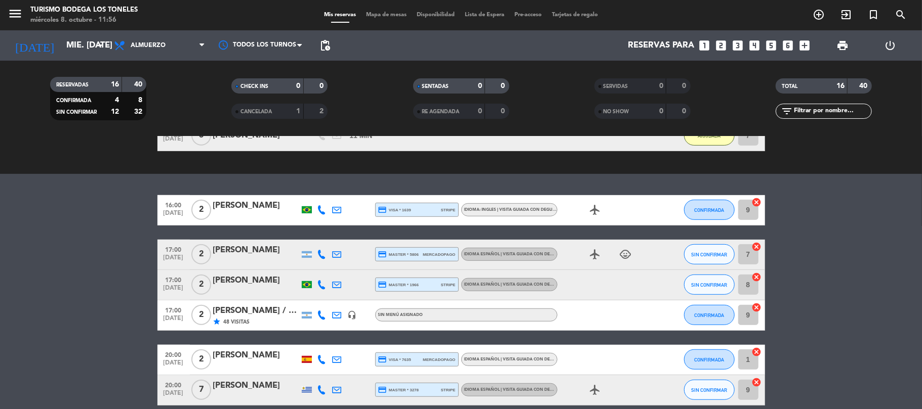
scroll to position [404, 0]
